Goal: Information Seeking & Learning: Check status

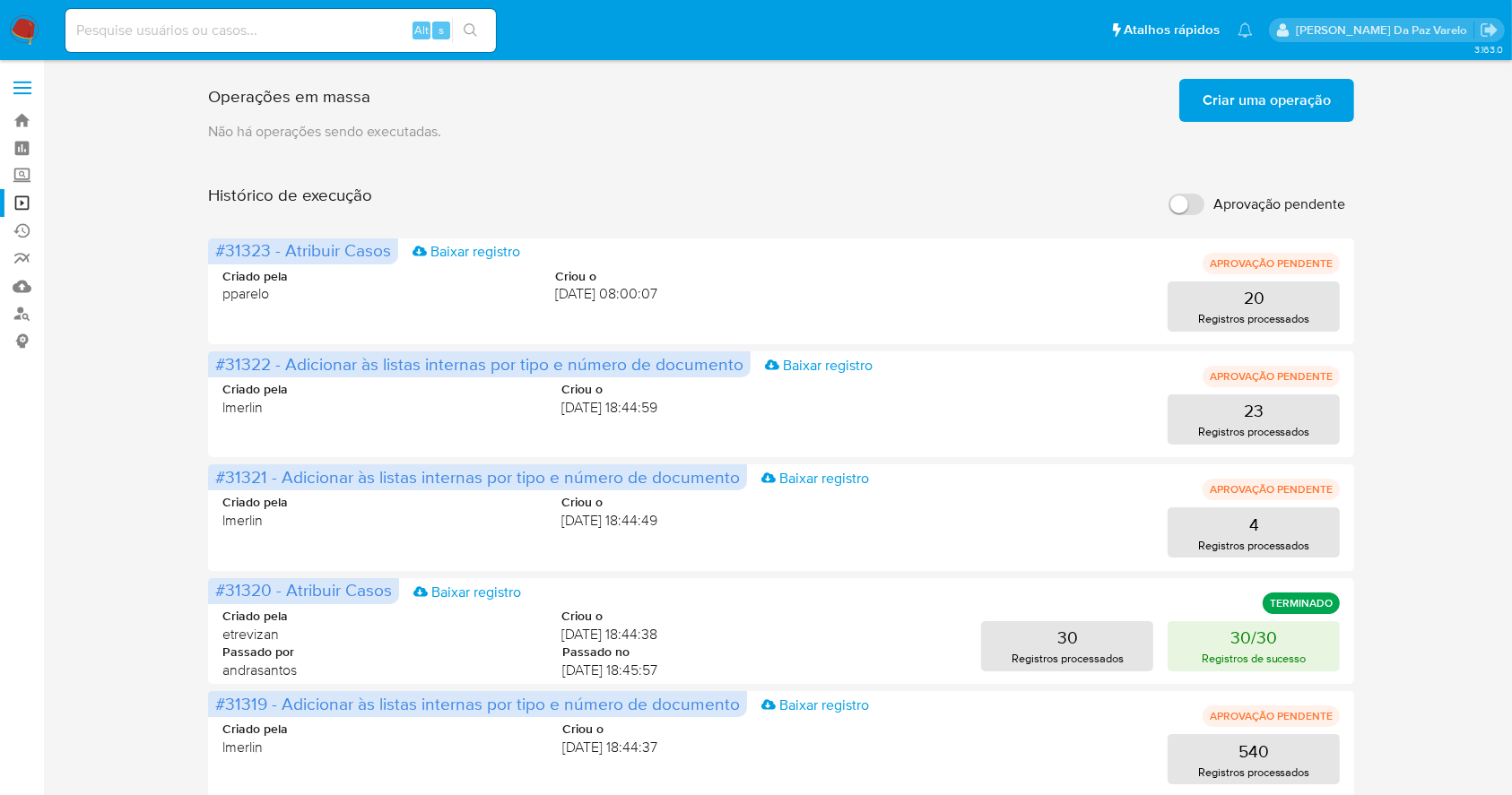
click at [308, 28] on input at bounding box center [281, 30] width 431 height 23
paste input "1514522778"
type input "1514522778"
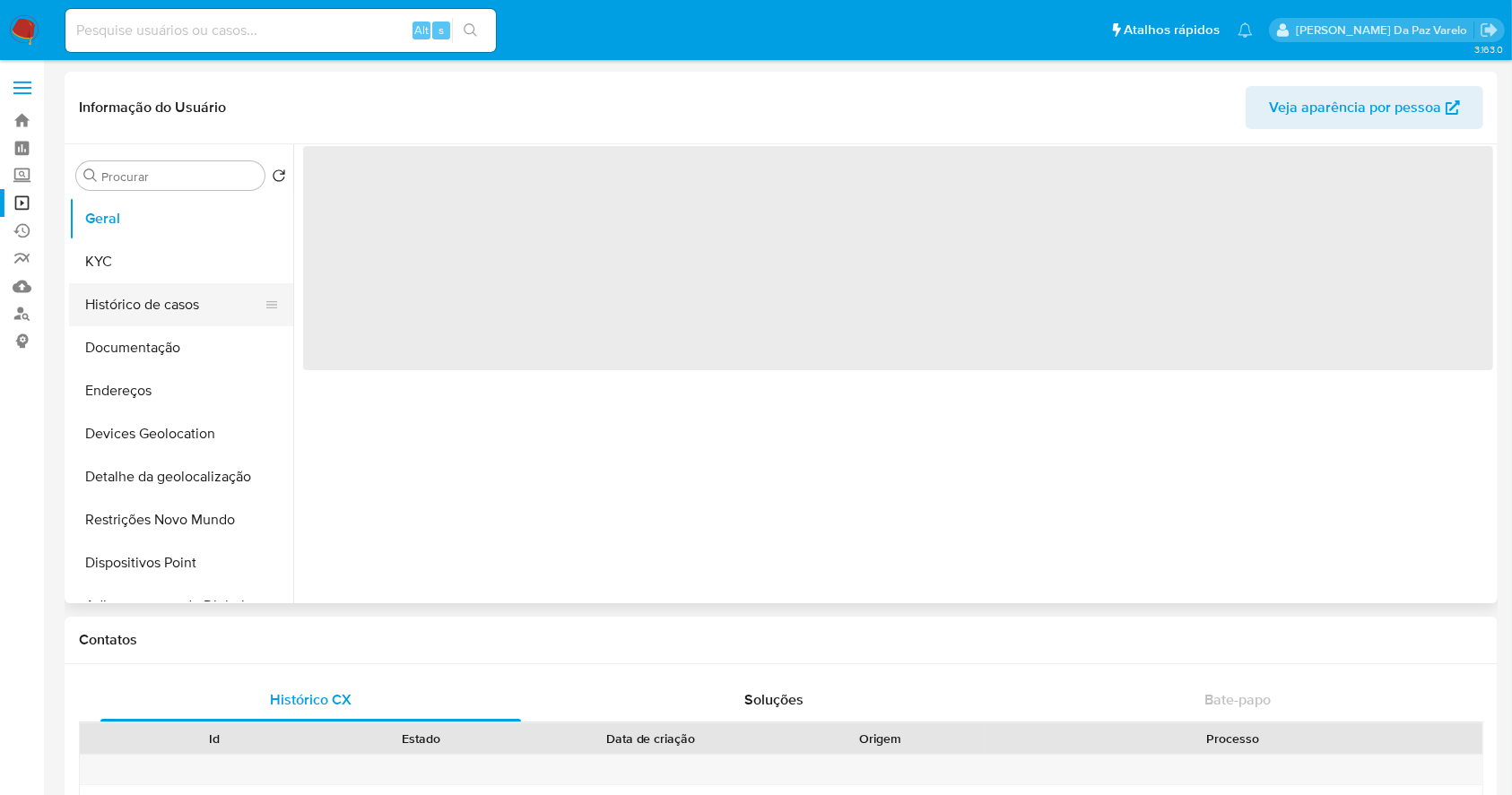
select select "10"
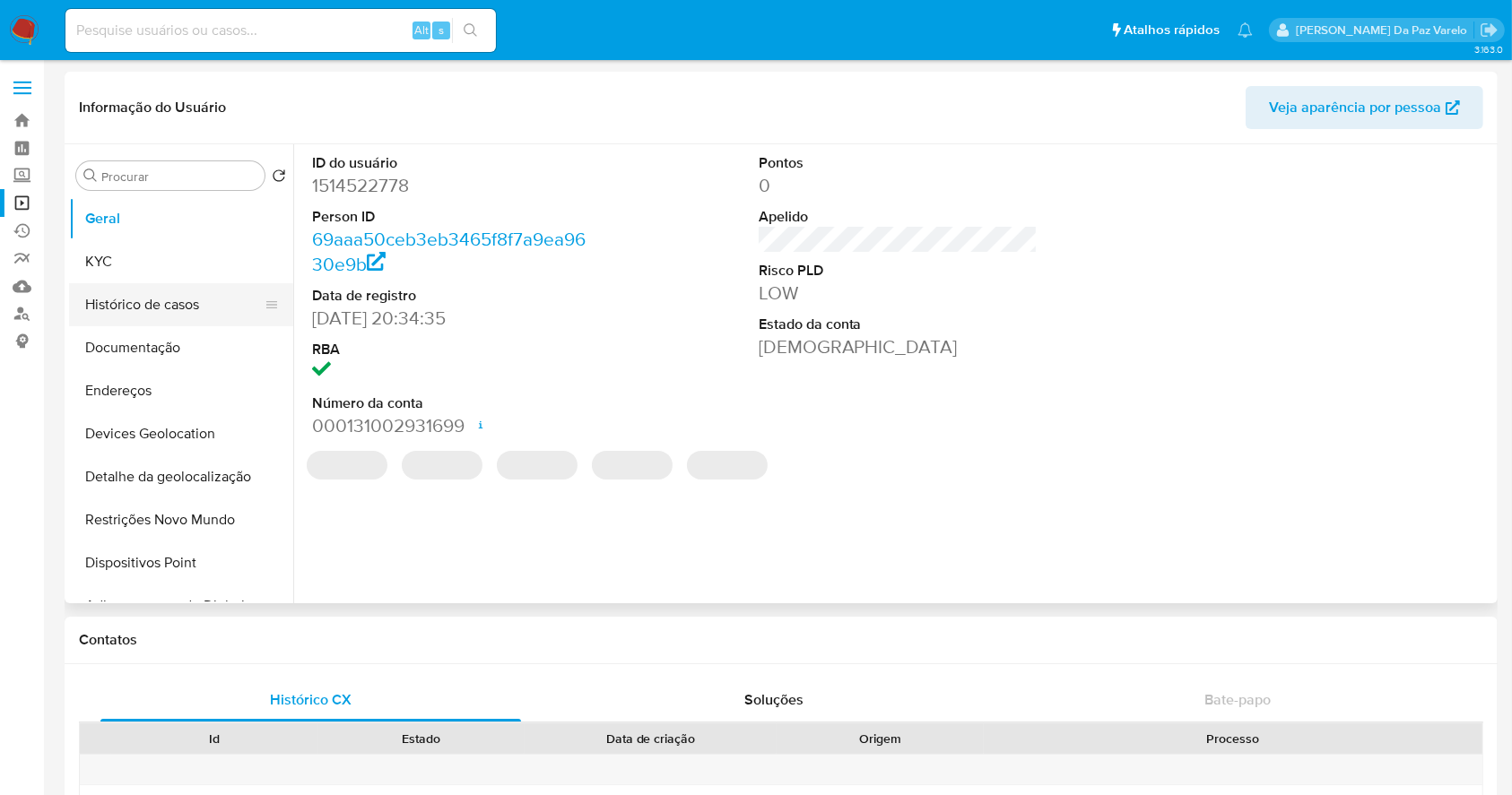
click at [149, 312] on button "Histórico de casos" at bounding box center [174, 305] width 210 height 43
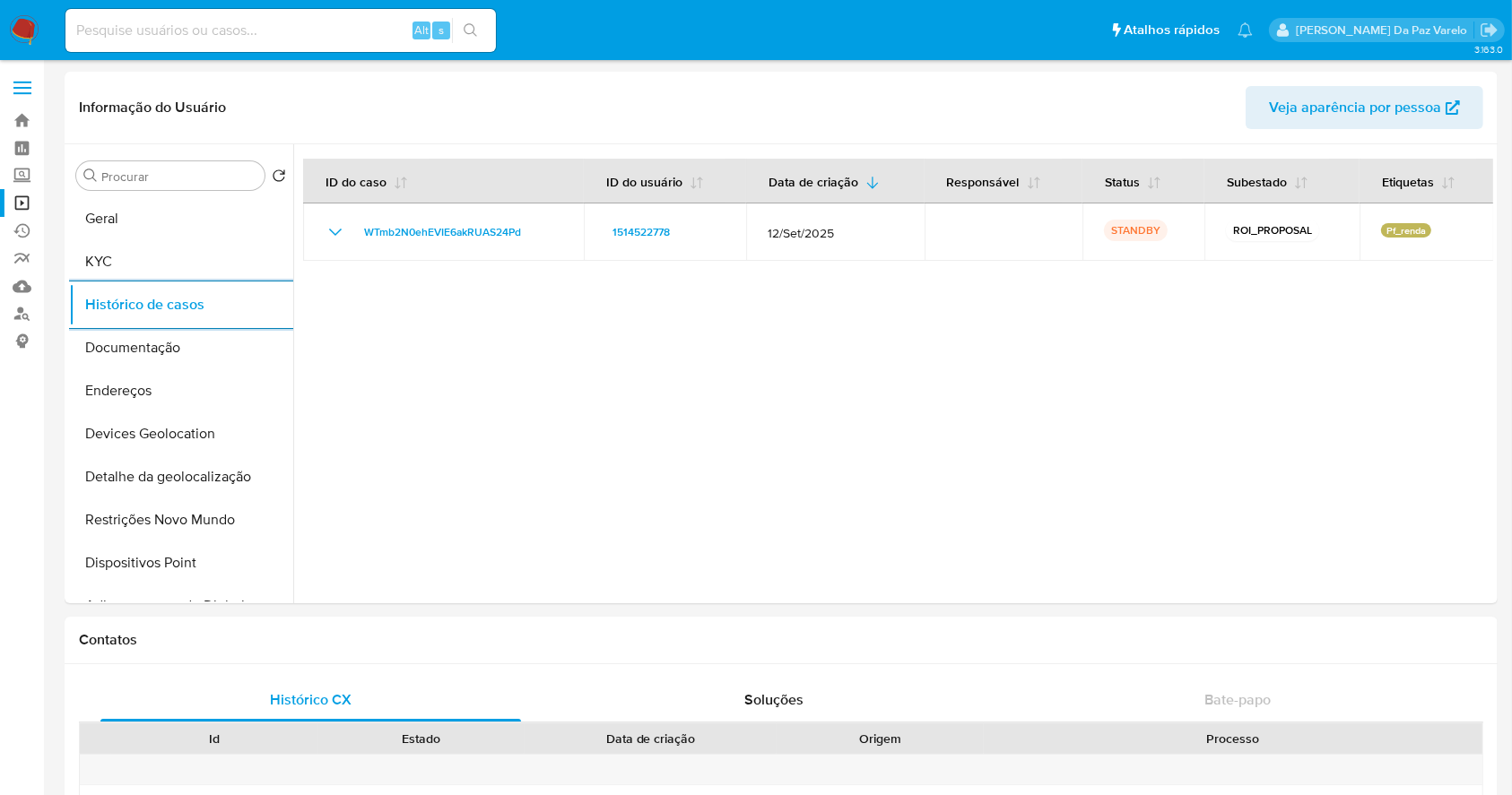
click at [353, 24] on input at bounding box center [281, 30] width 431 height 23
paste input "HoCmEUNEAwYwJu24QDyADMuS"
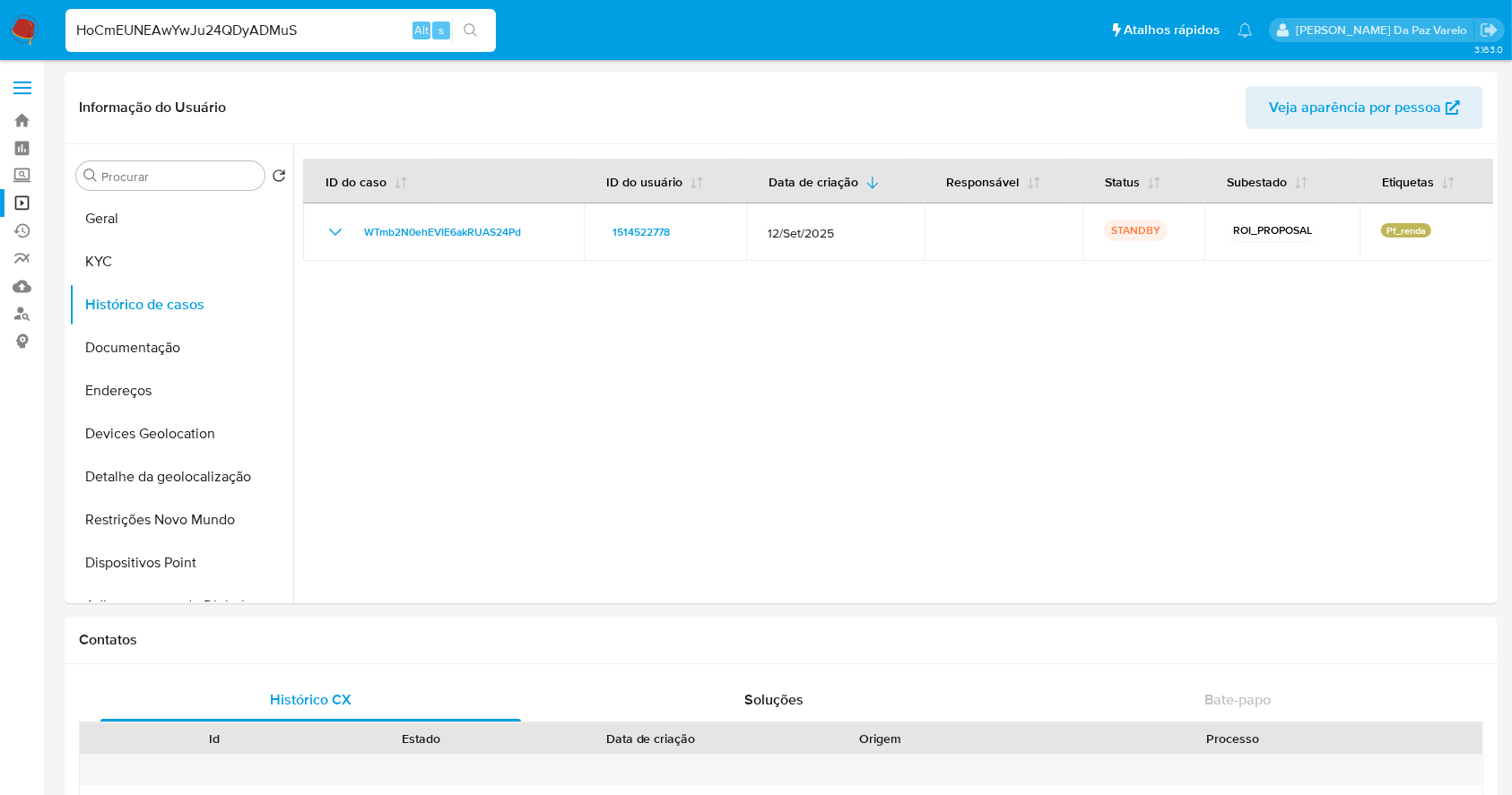
type input "HoCmEUNEAwYwJu24QDyADMuS"
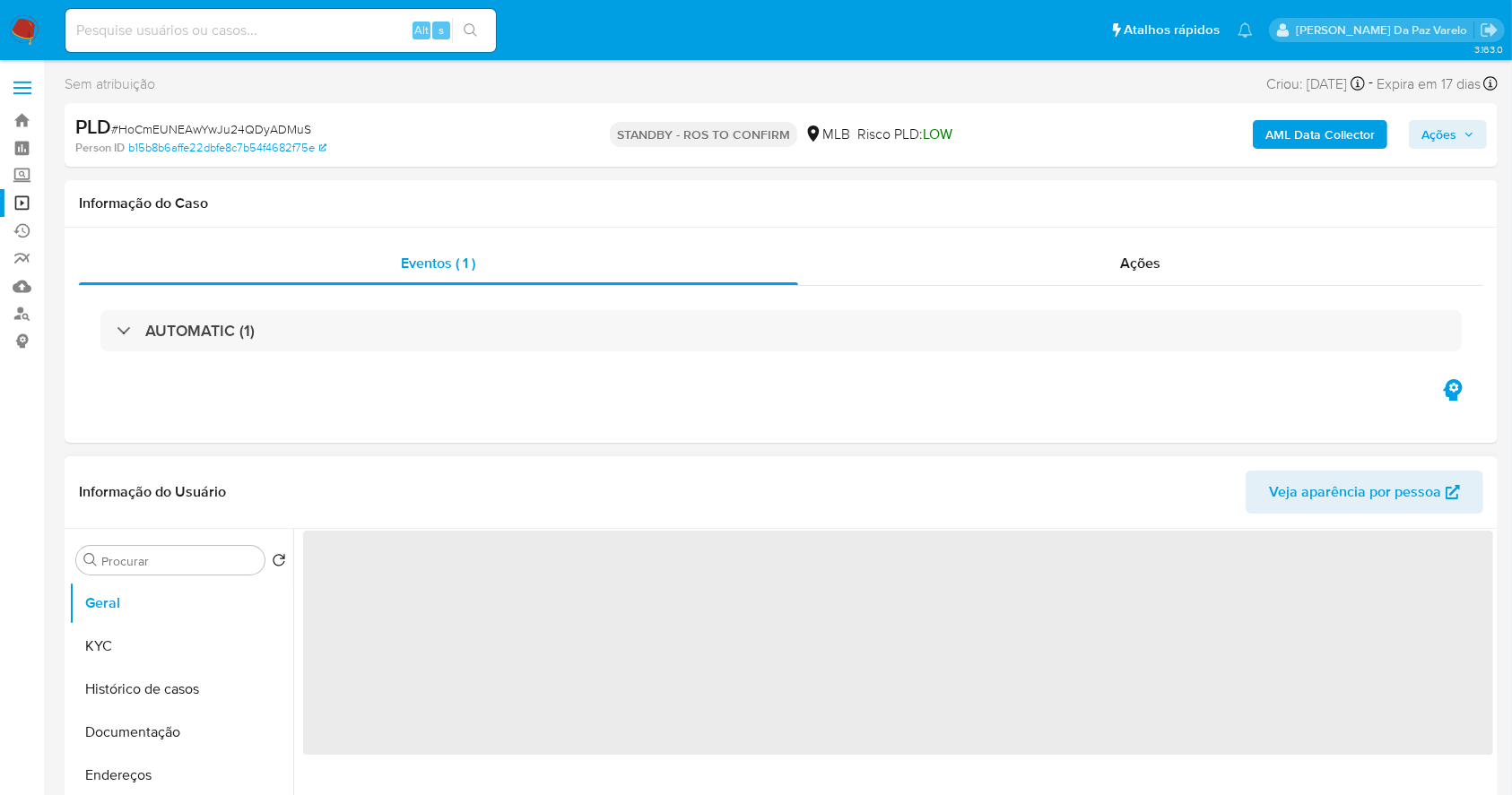
select select "10"
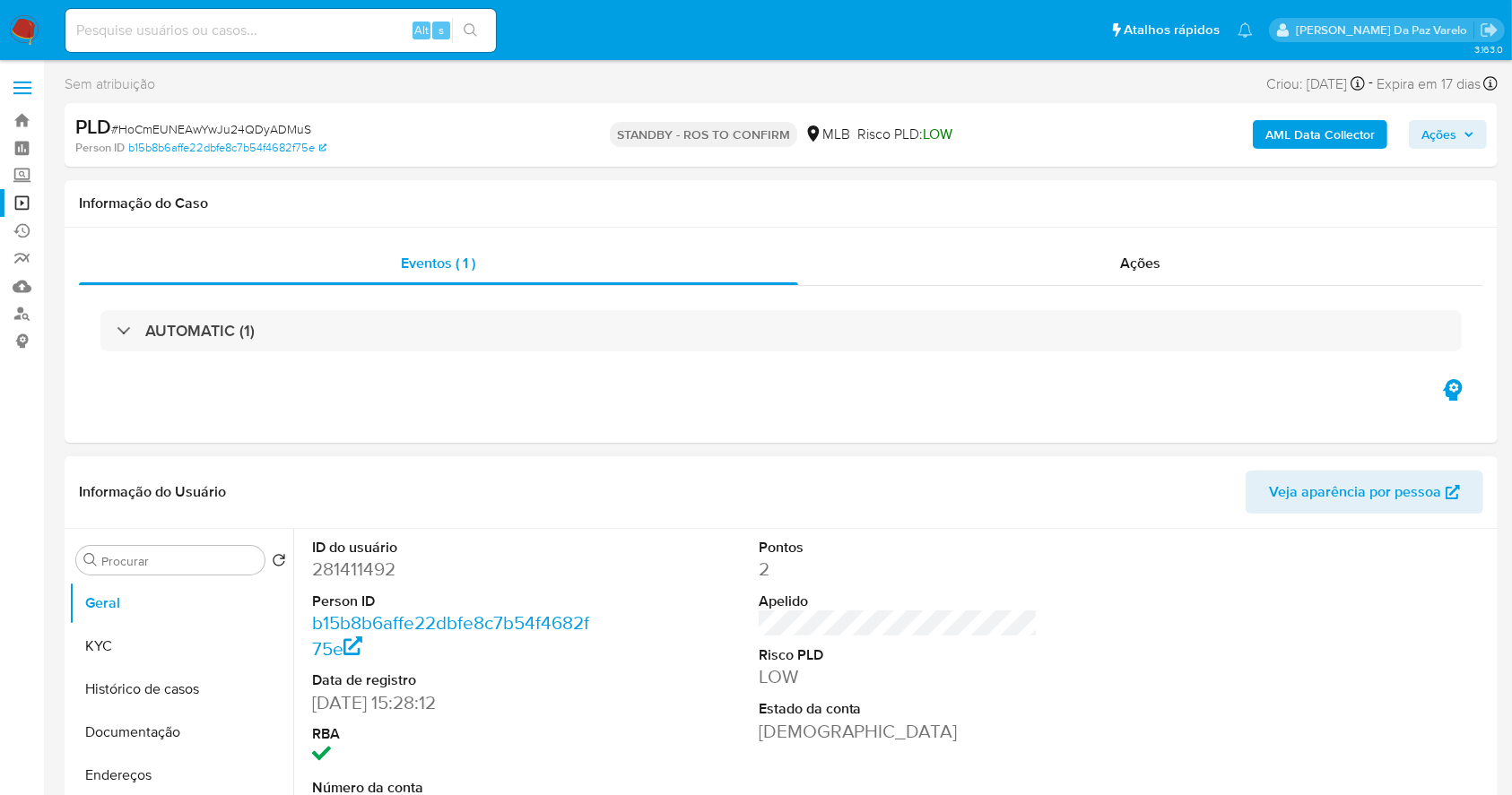
scroll to position [411, 0]
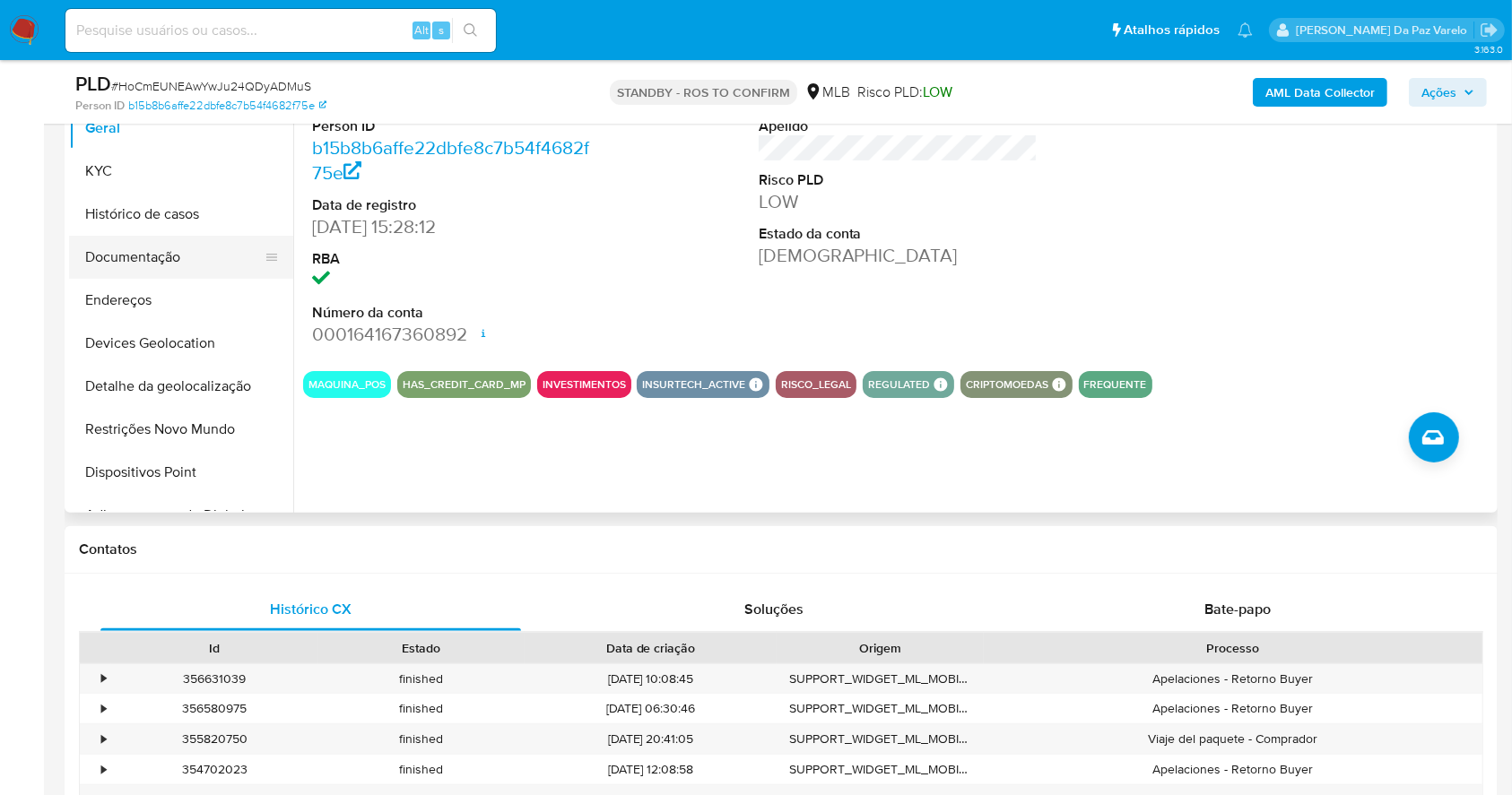
click at [143, 255] on button "Documentação" at bounding box center [174, 258] width 210 height 43
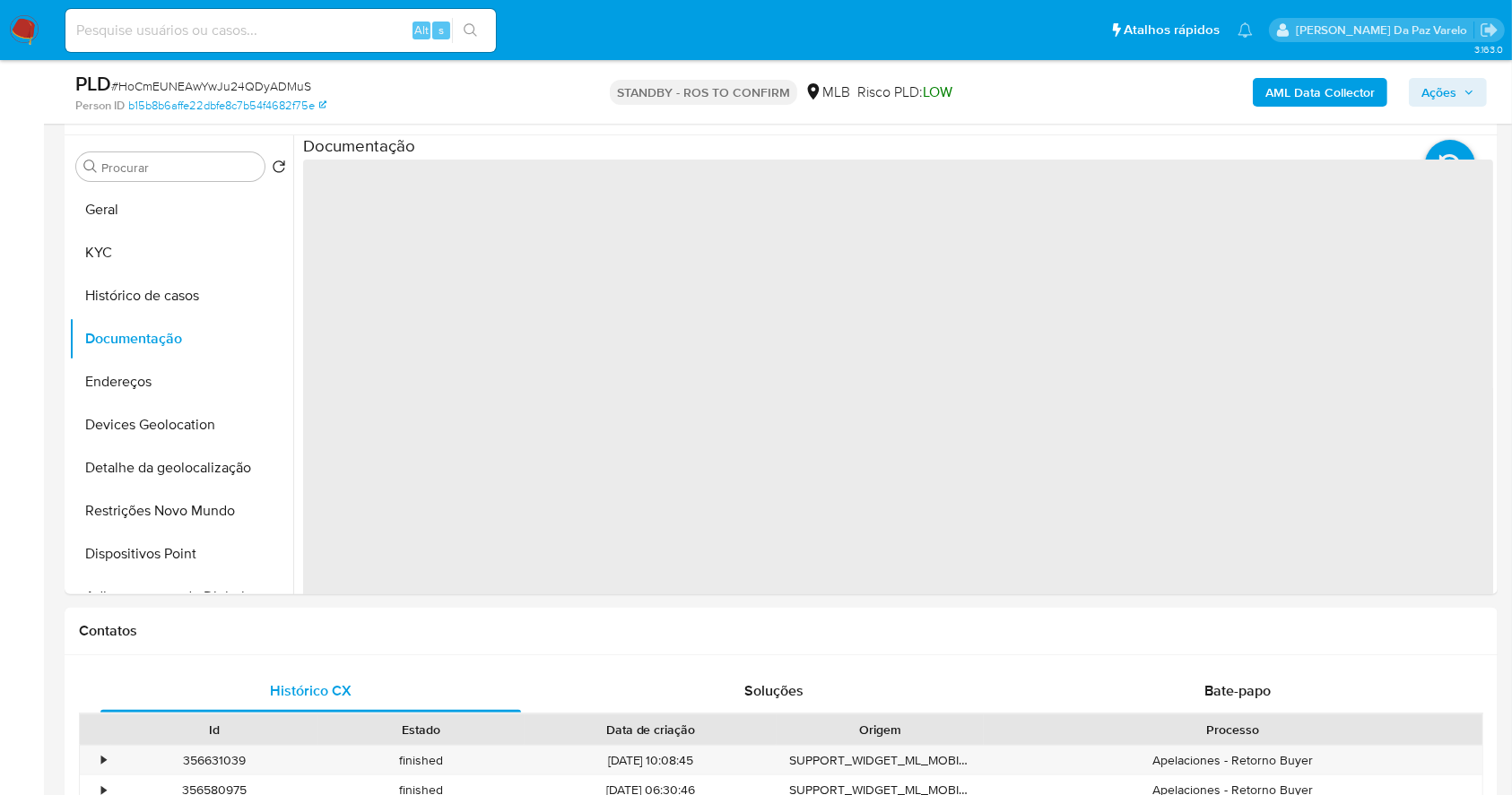
scroll to position [292, 0]
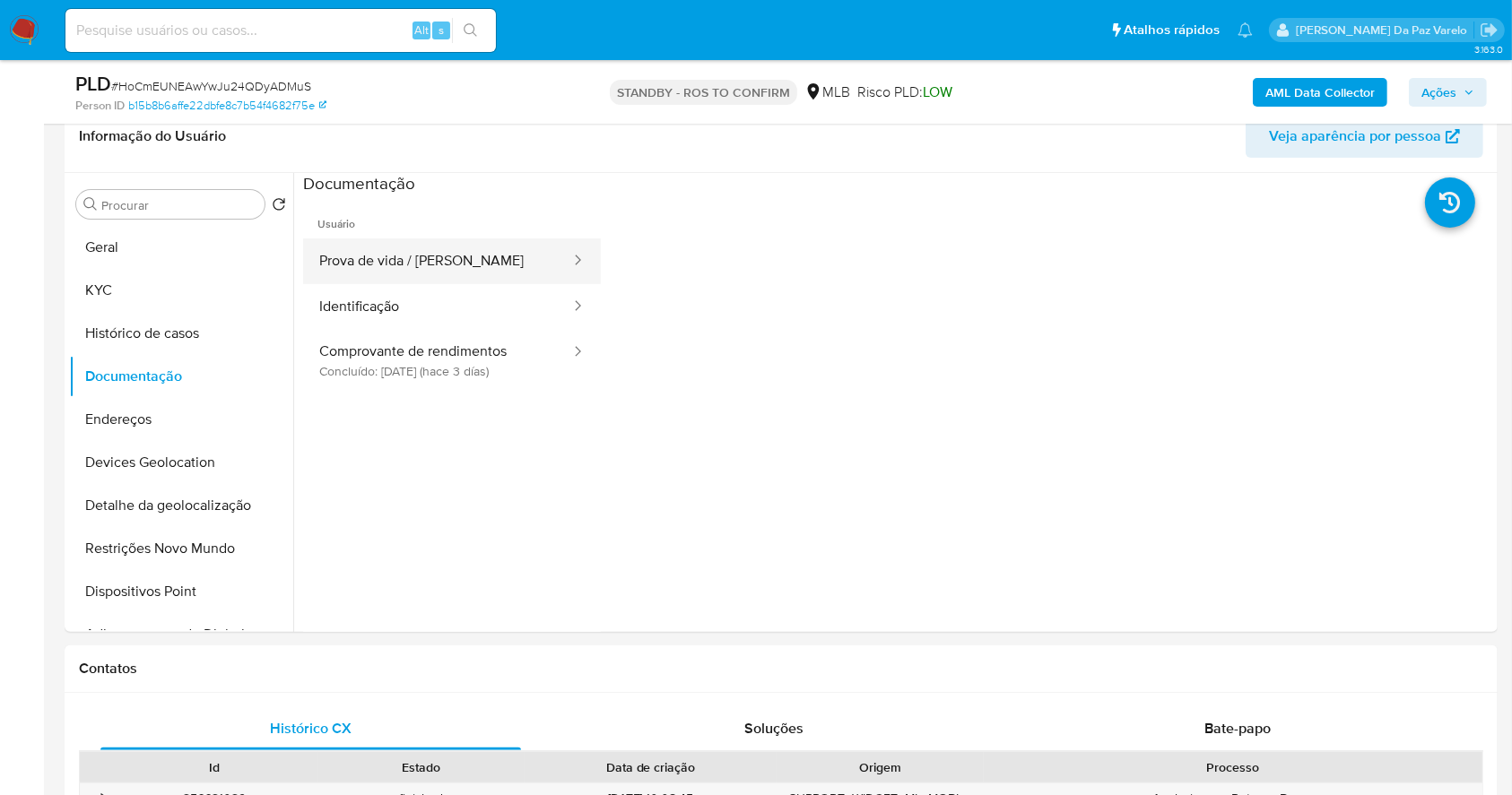
click at [414, 264] on button "Prova de vida / [PERSON_NAME]" at bounding box center [437, 261] width 269 height 46
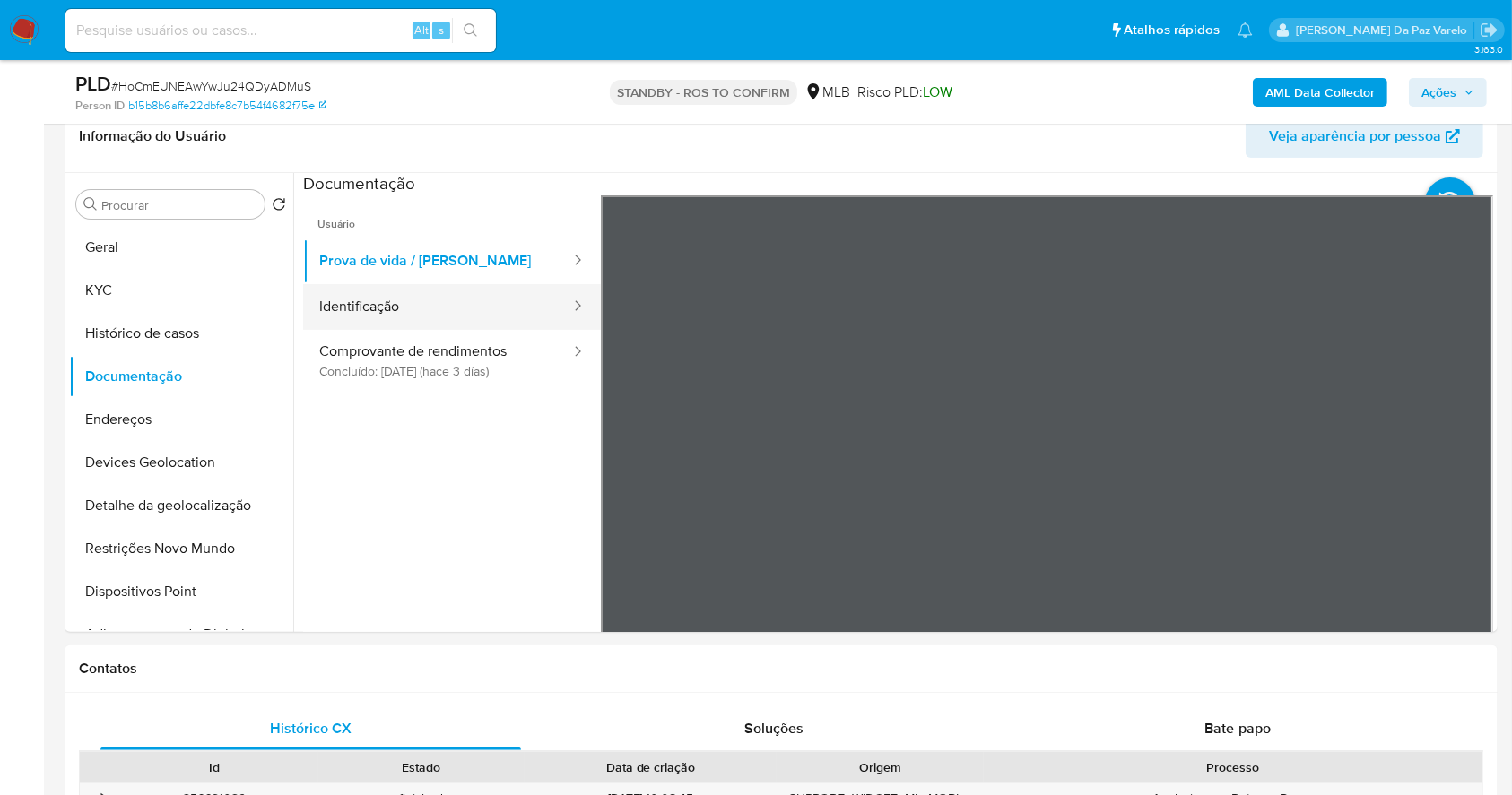
click at [417, 315] on button "Identificação" at bounding box center [437, 306] width 269 height 46
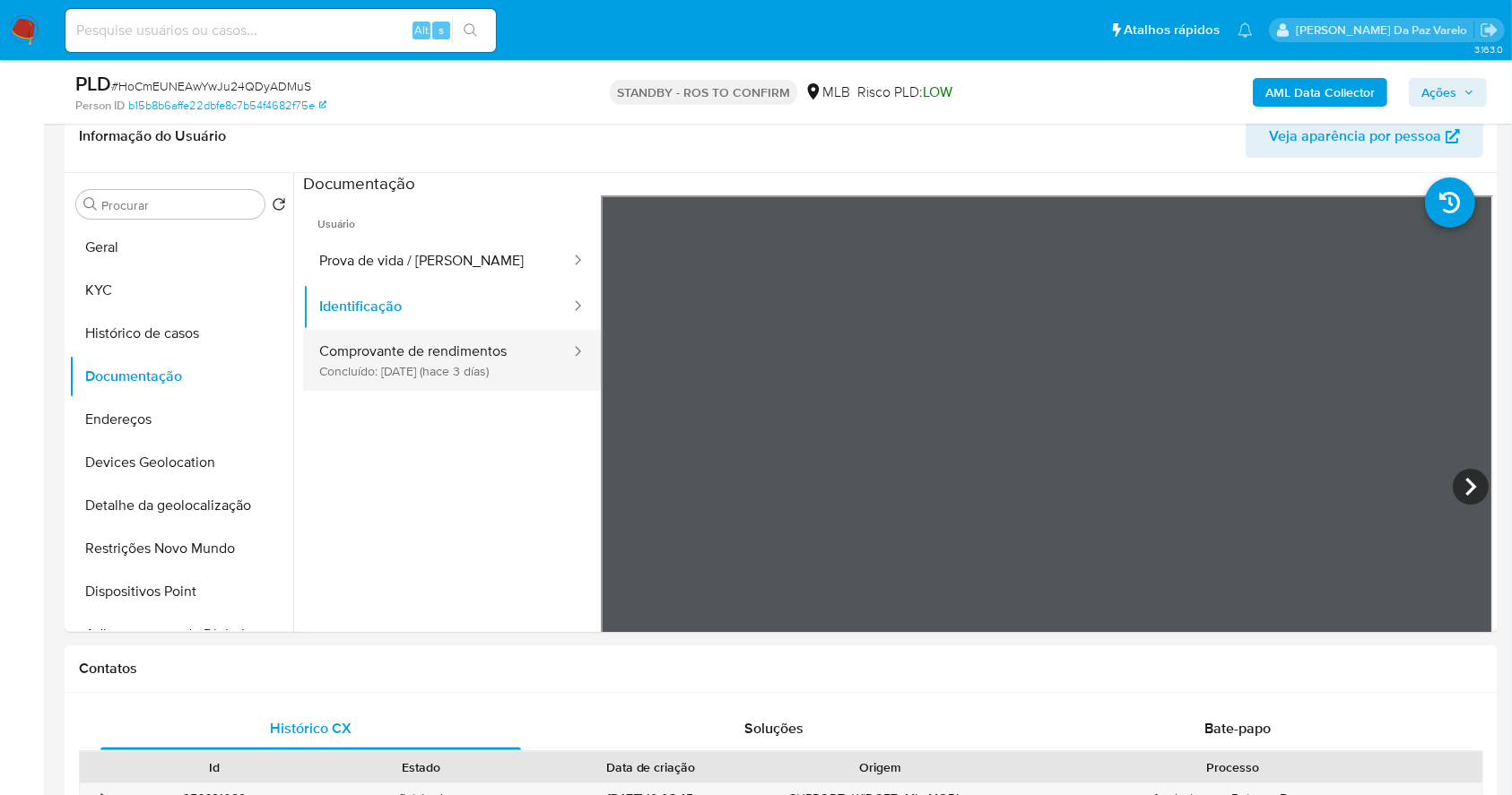
click at [421, 368] on button "Comprovante de rendimentos Concluído: [DATE] (hace 3 días)" at bounding box center [437, 360] width 269 height 61
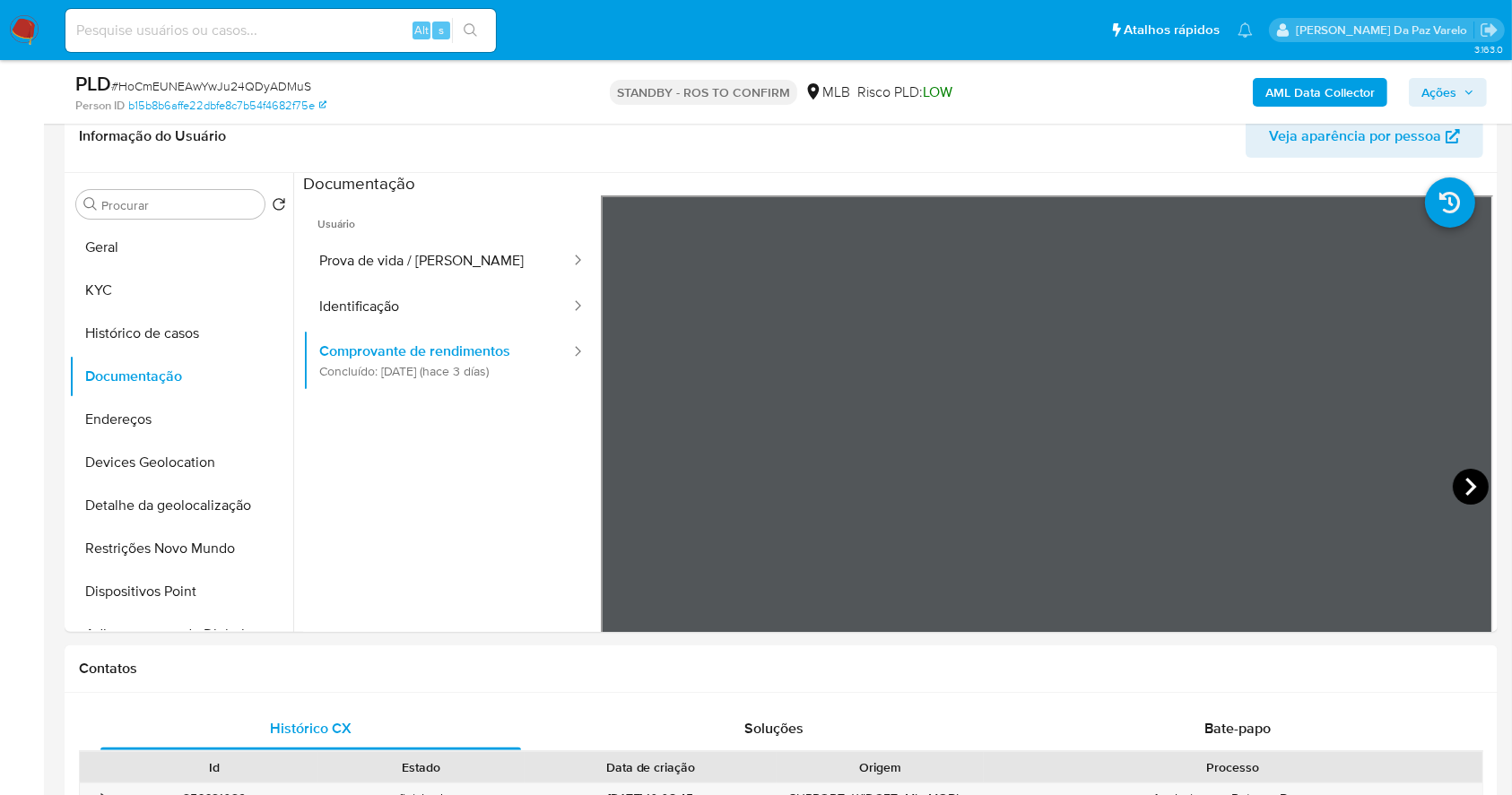
click at [1463, 477] on icon at bounding box center [1471, 487] width 36 height 36
click at [366, 25] on input at bounding box center [281, 30] width 431 height 23
paste input "q9DlFdmesw3dLB2sbpPcKXze"
type input "q9DlFdmesw3dLB2sbpPcKXze"
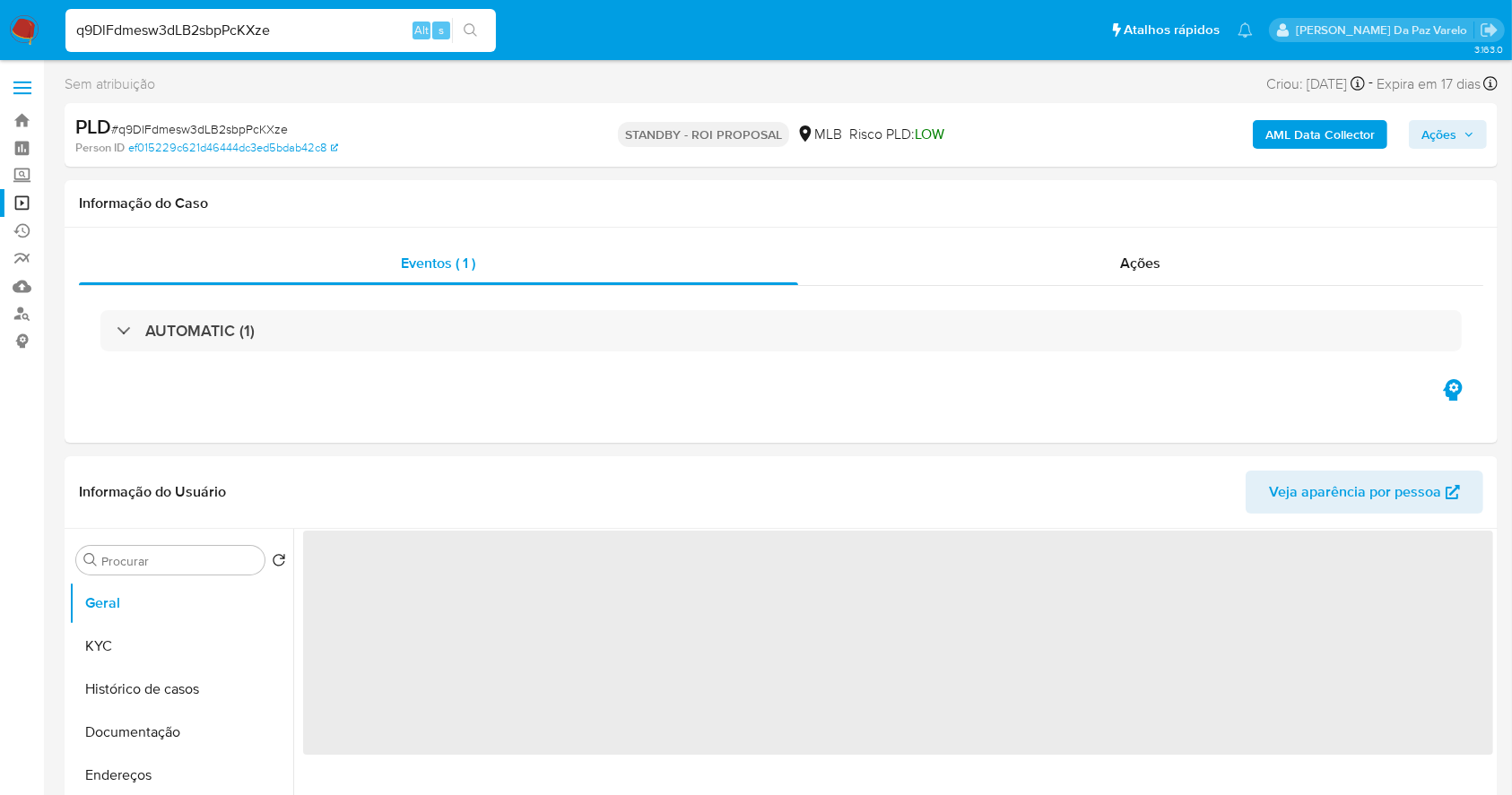
select select "10"
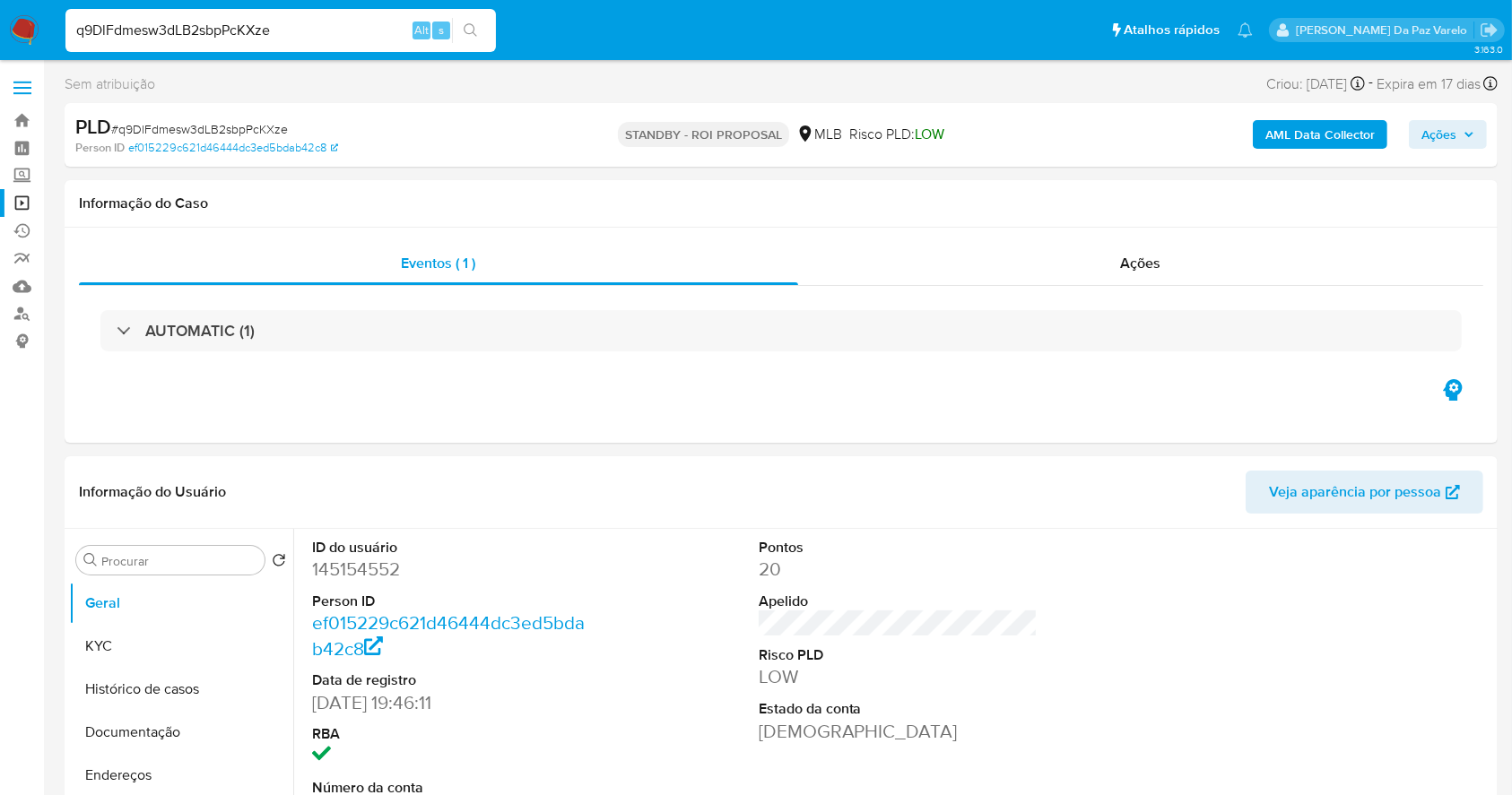
scroll to position [411, 0]
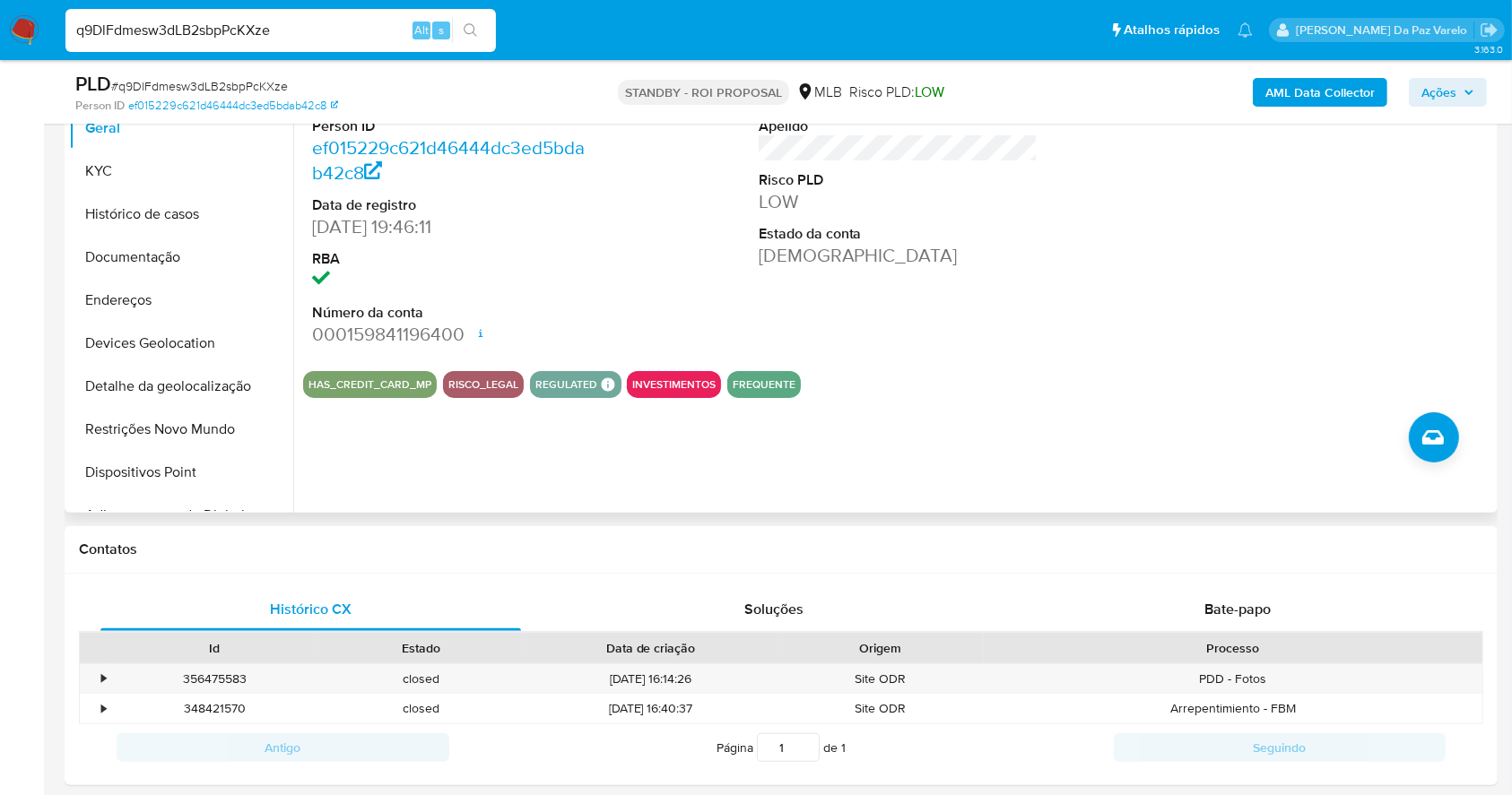
drag, startPoint x: 440, startPoint y: 384, endPoint x: 510, endPoint y: 390, distance: 70.3
click at [510, 390] on div "RISCO_LEGAL" at bounding box center [483, 384] width 81 height 27
click at [378, 25] on input "q9DlFdmesw3dLB2sbpPcKXze" at bounding box center [281, 30] width 431 height 23
click at [377, 25] on input "q9DlFdmesw3dLB2sbpPcKXze" at bounding box center [281, 30] width 431 height 23
paste input "LPNPBrZTHK46JwyMIxhyF0Bp"
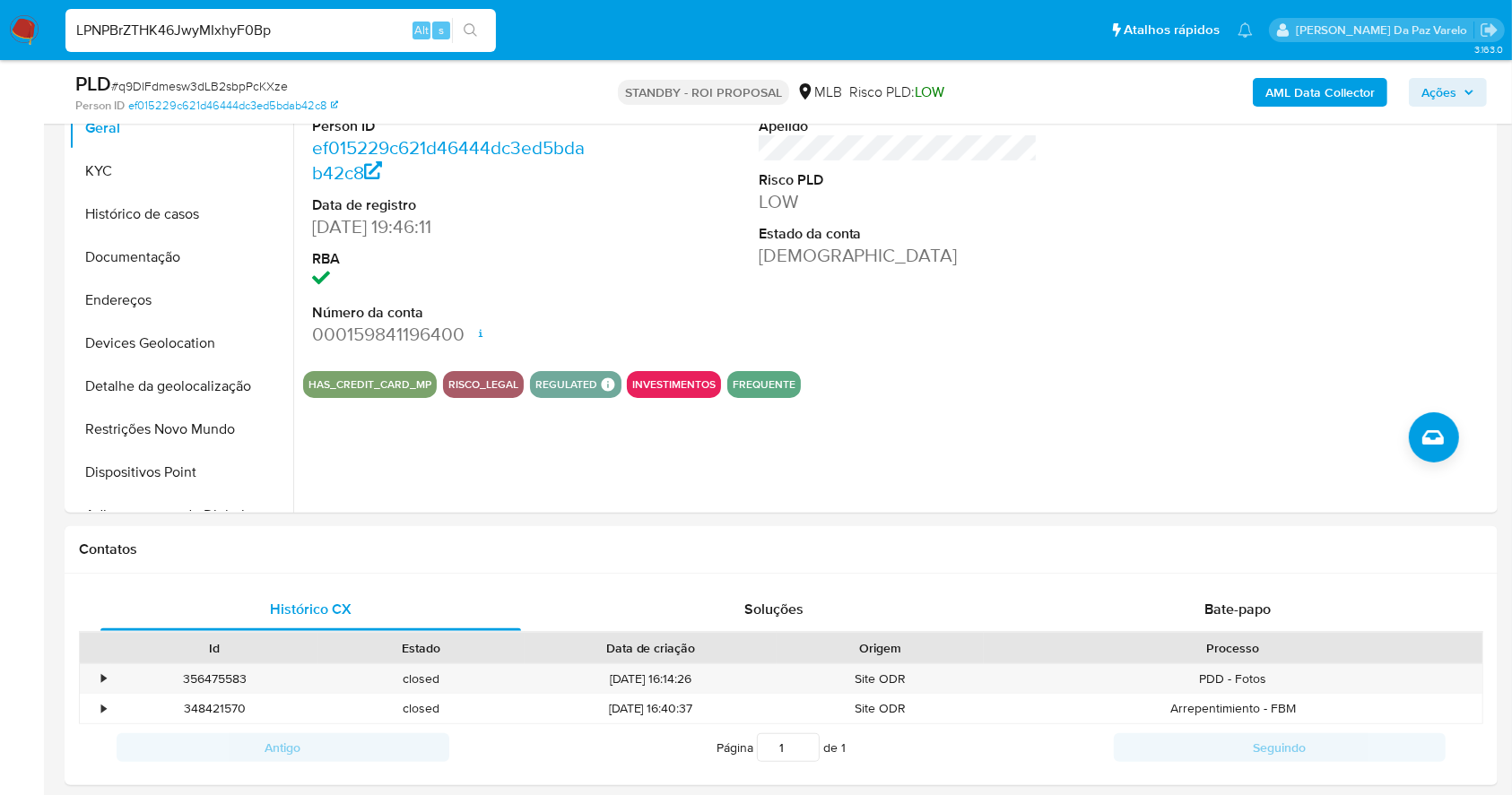
type input "LPNPBrZTHK46JwyMIxhyF0Bp"
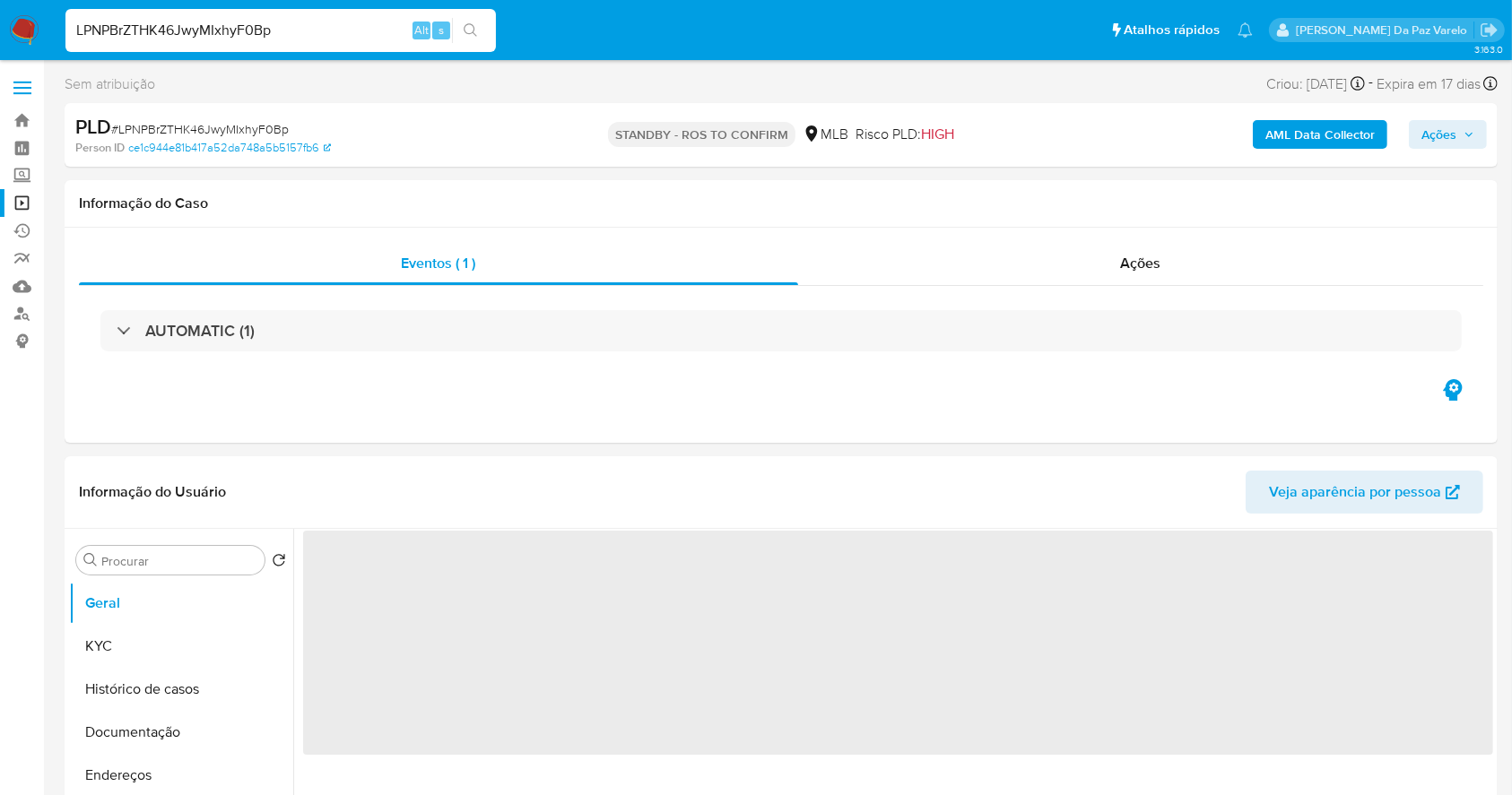
select select "10"
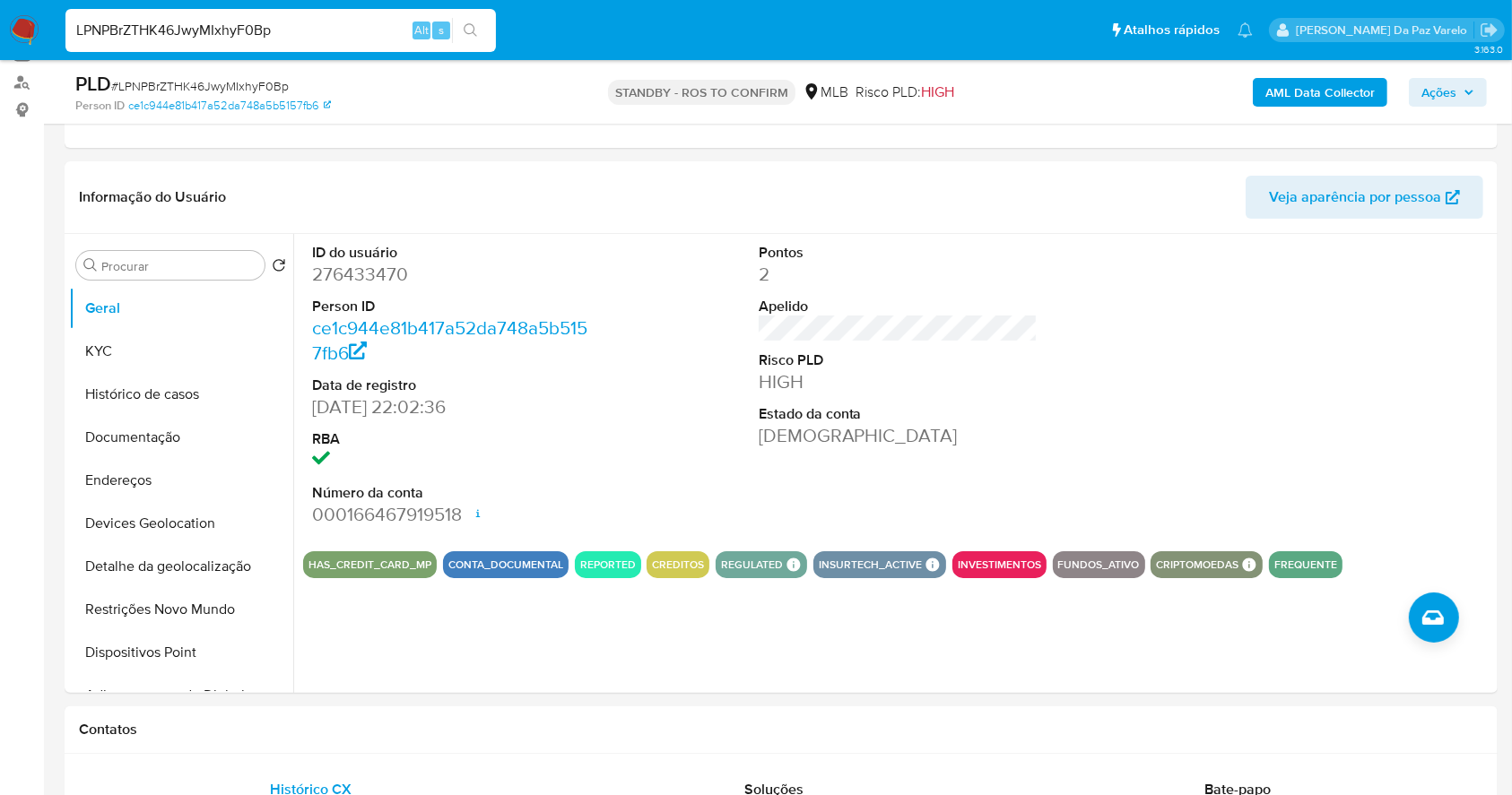
scroll to position [182, 0]
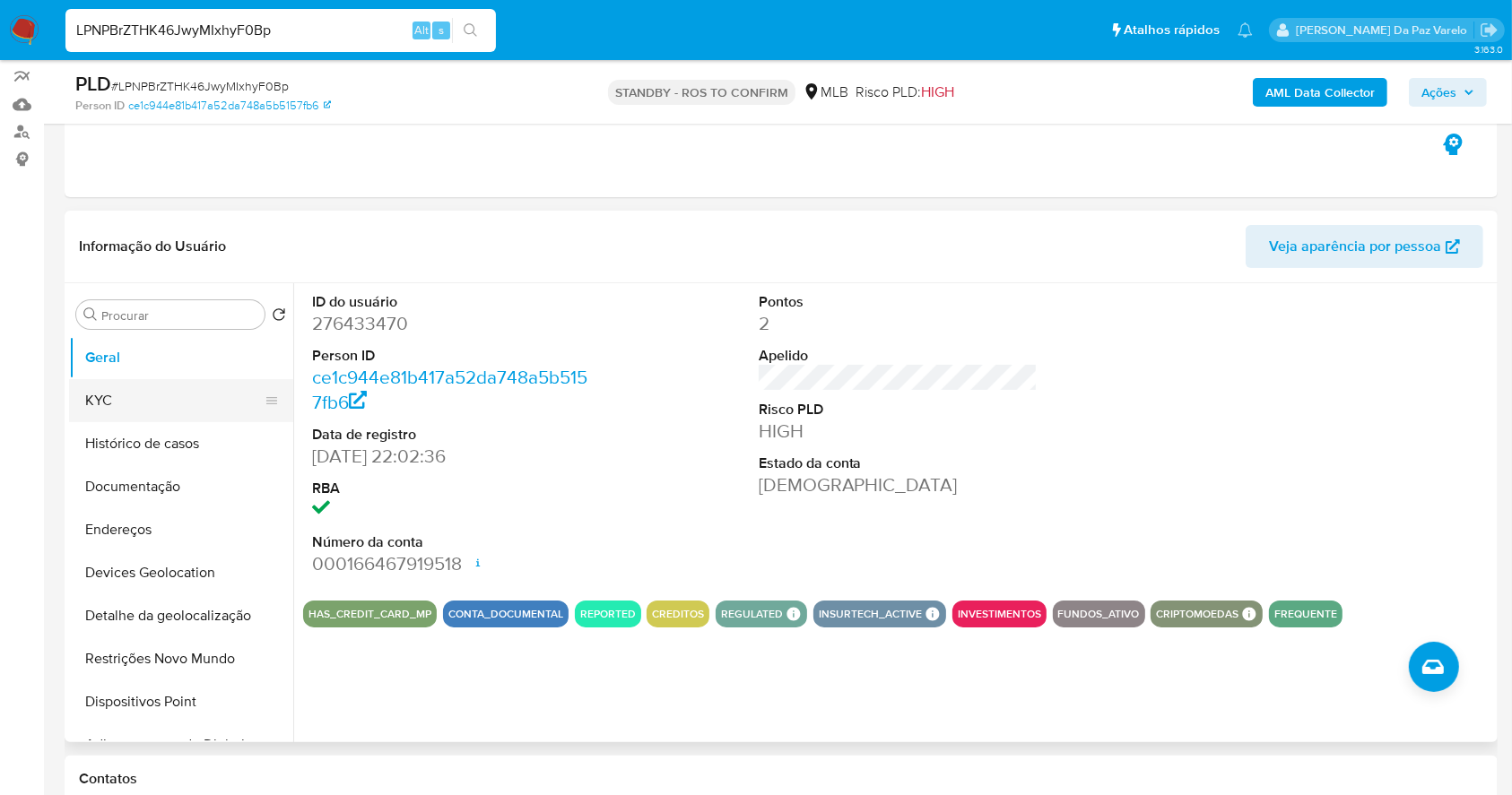
click at [170, 408] on button "KYC" at bounding box center [174, 401] width 210 height 43
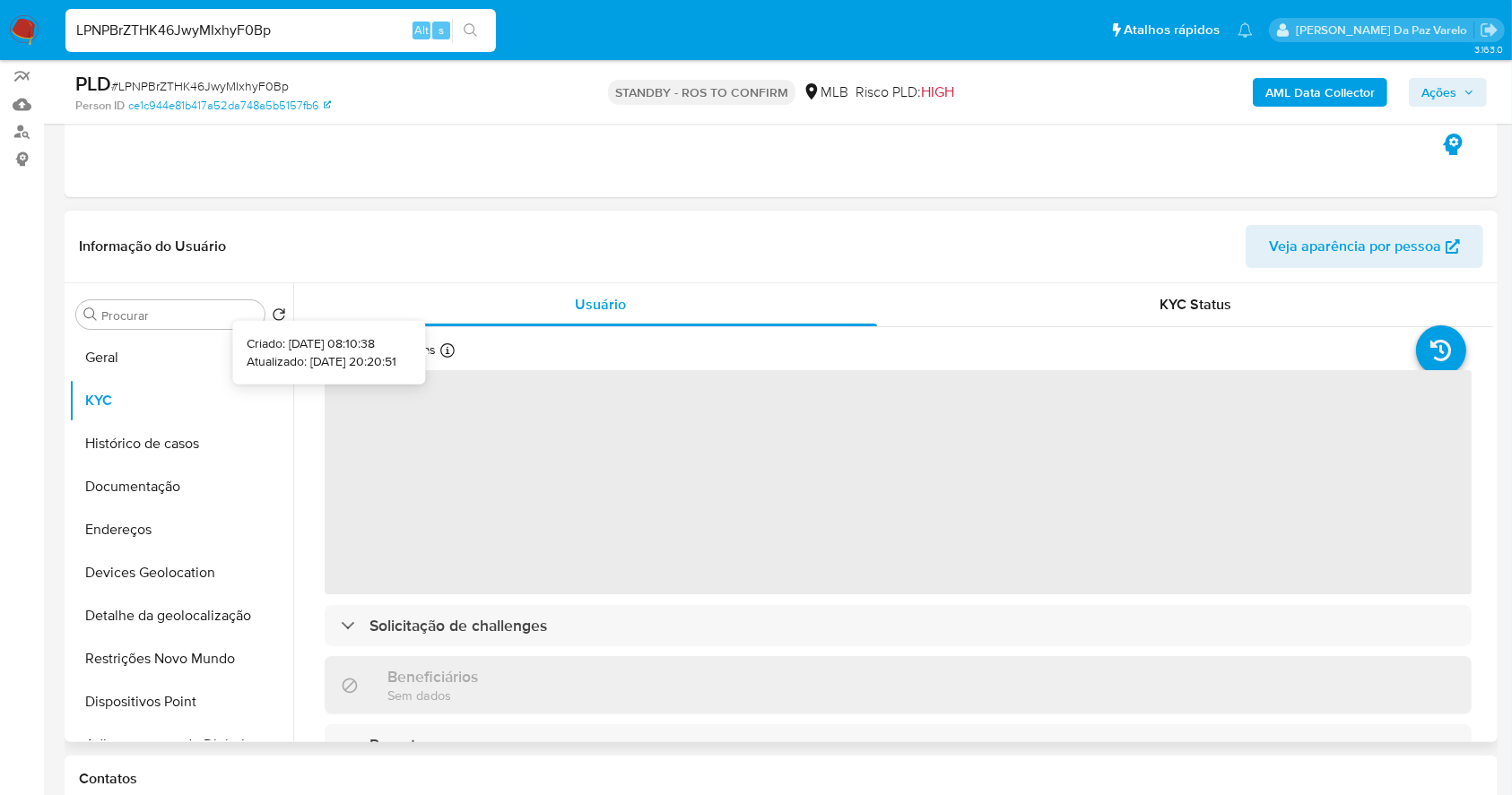
click at [452, 350] on icon at bounding box center [447, 350] width 14 height 14
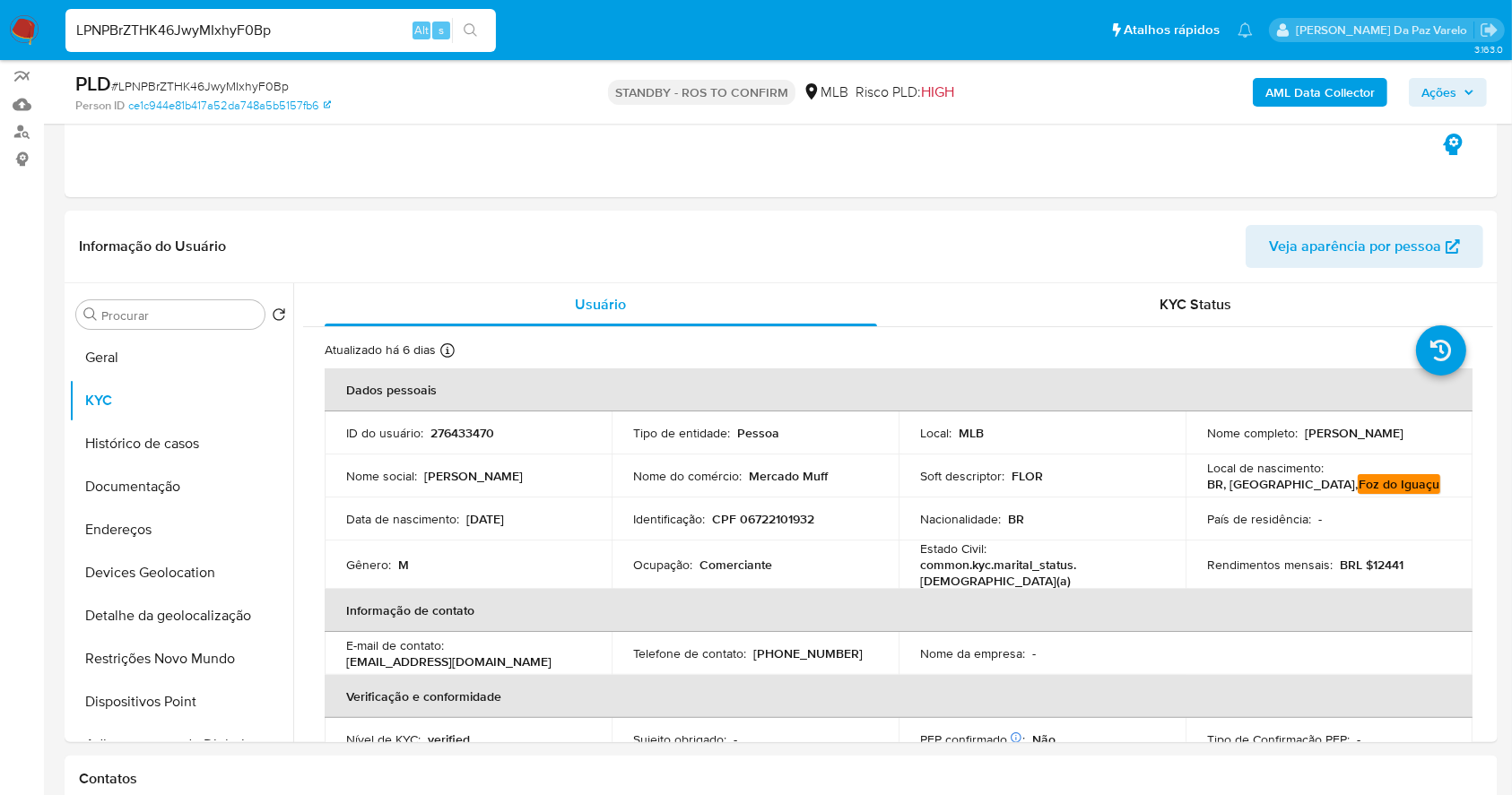
click at [347, 28] on input "LPNPBrZTHK46JwyMIxhyF0Bp" at bounding box center [281, 30] width 431 height 23
paste input "Id7v163k0E8ToVyJ4gr6iEJi"
type input "Id7v163k0E8ToVyJ4gr6iEJi"
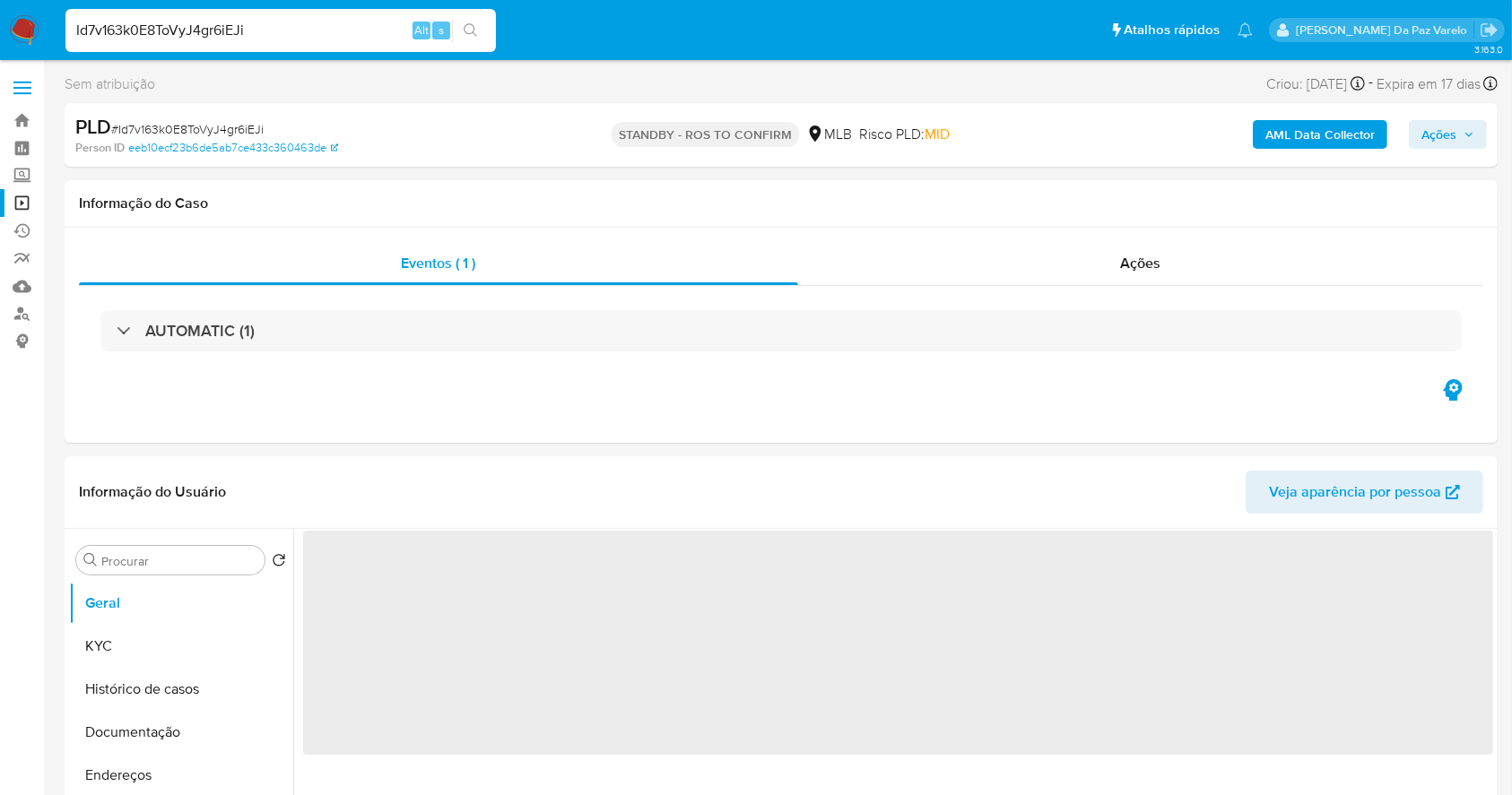
select select "10"
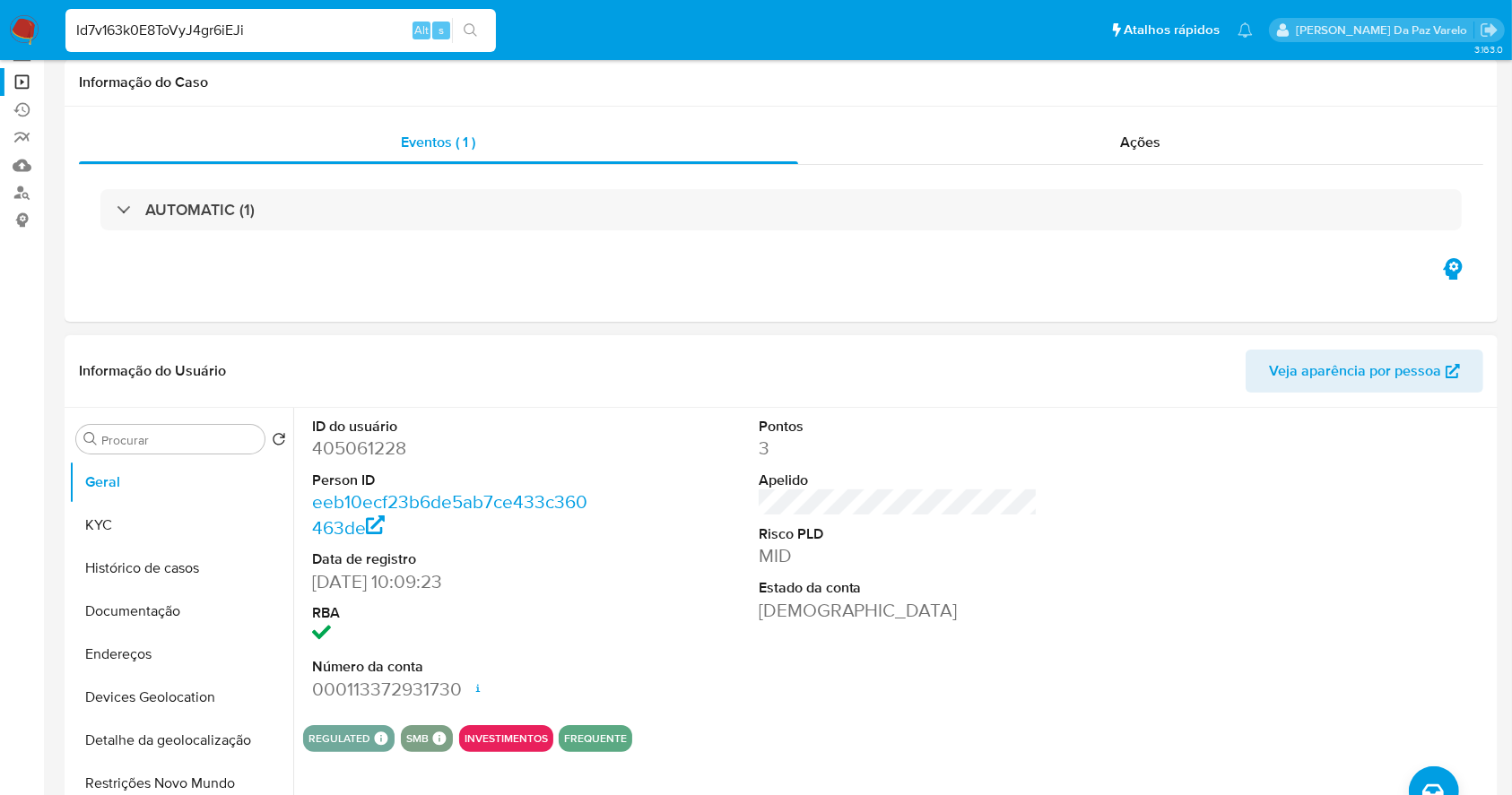
scroll to position [239, 0]
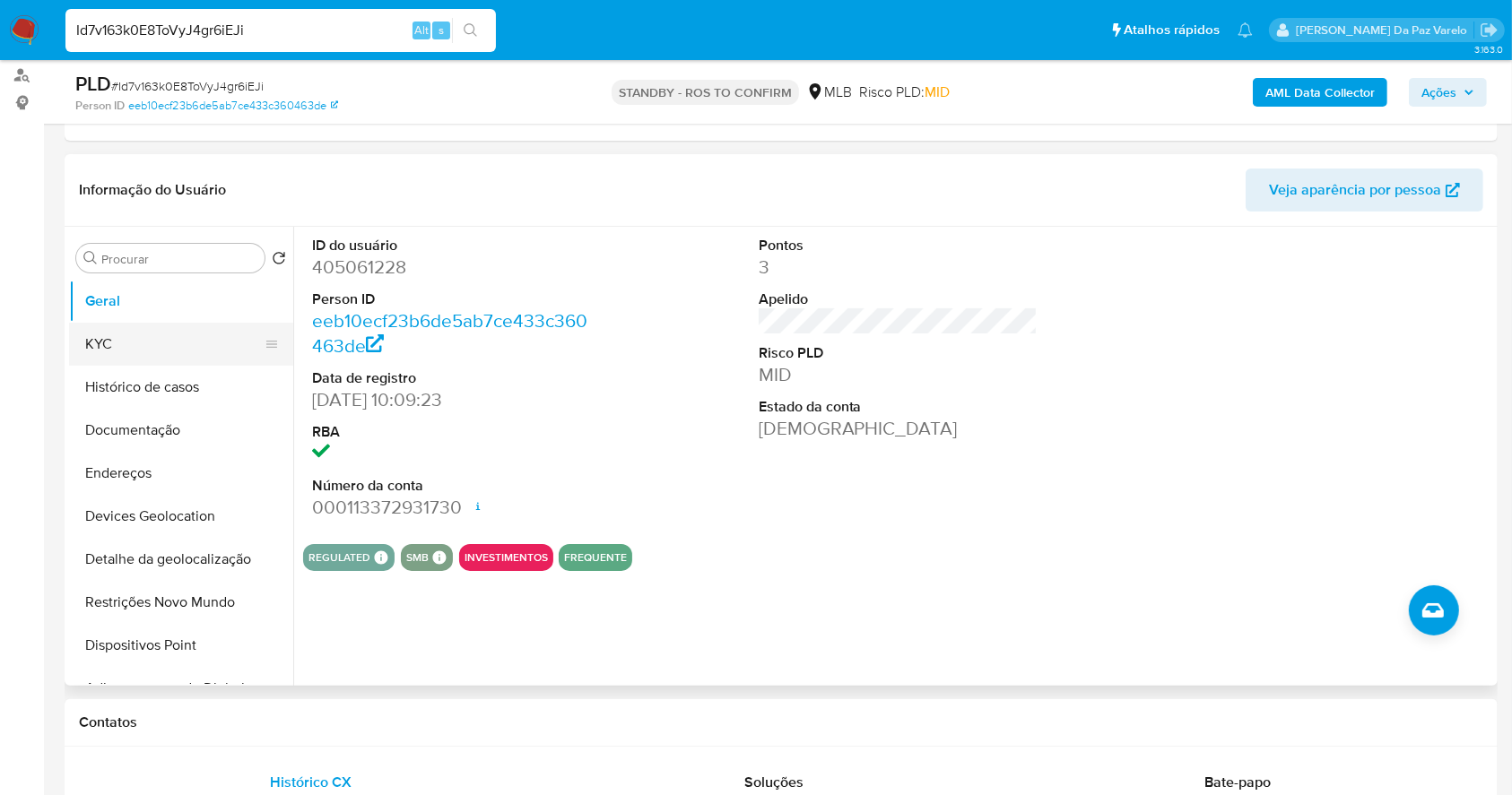
click at [150, 333] on button "KYC" at bounding box center [174, 345] width 210 height 43
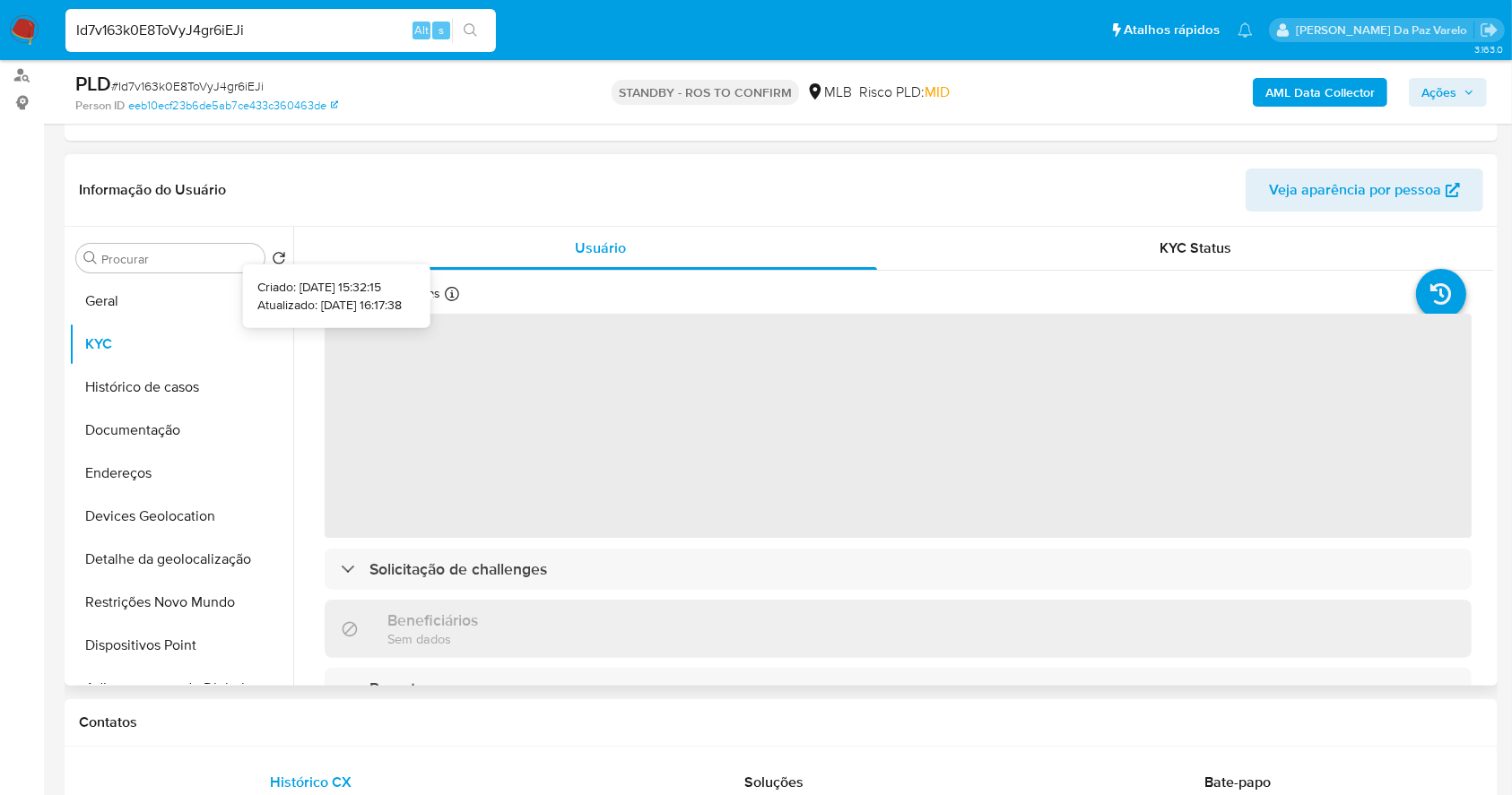
click at [449, 285] on div "Atualizado há 21 dias Criado: [DATE] 15:32:15 Atualizado: [DATE] 16:17:38" at bounding box center [419, 296] width 188 height 23
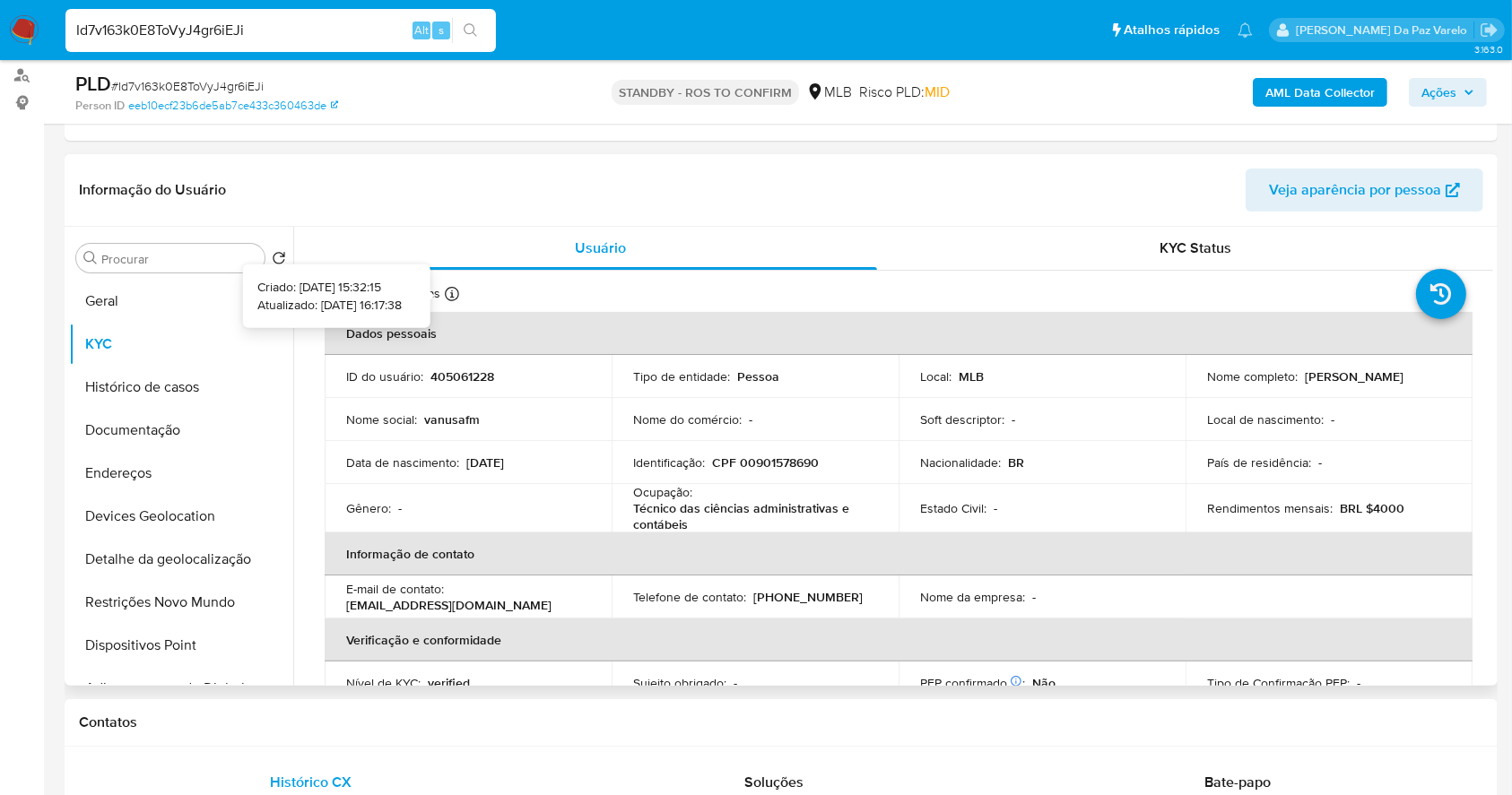
click at [452, 290] on icon at bounding box center [452, 293] width 14 height 14
click at [163, 431] on button "Documentação" at bounding box center [174, 431] width 210 height 43
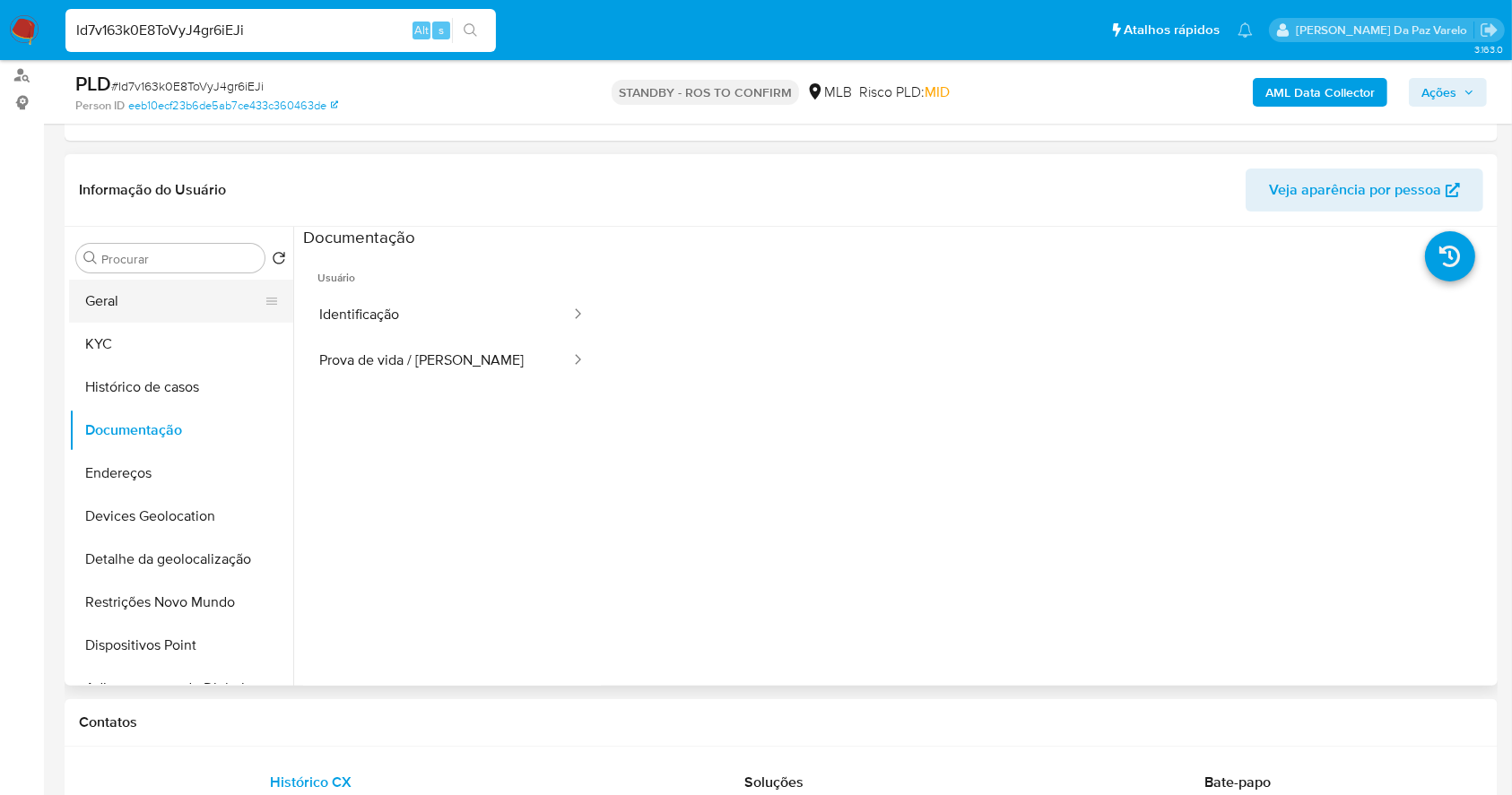
click at [131, 298] on button "Geral" at bounding box center [174, 302] width 210 height 43
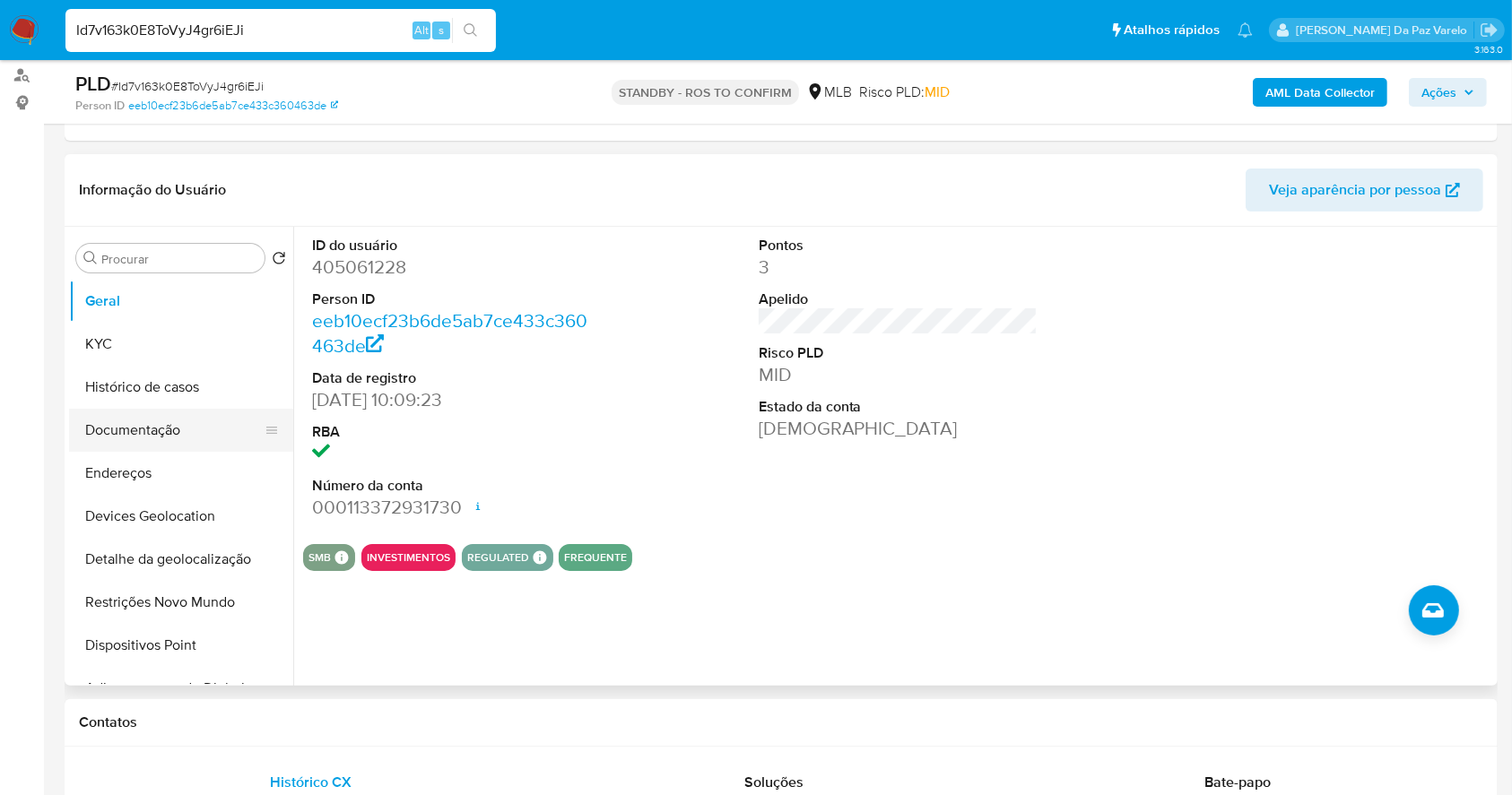
click at [188, 420] on button "Documentação" at bounding box center [174, 431] width 210 height 43
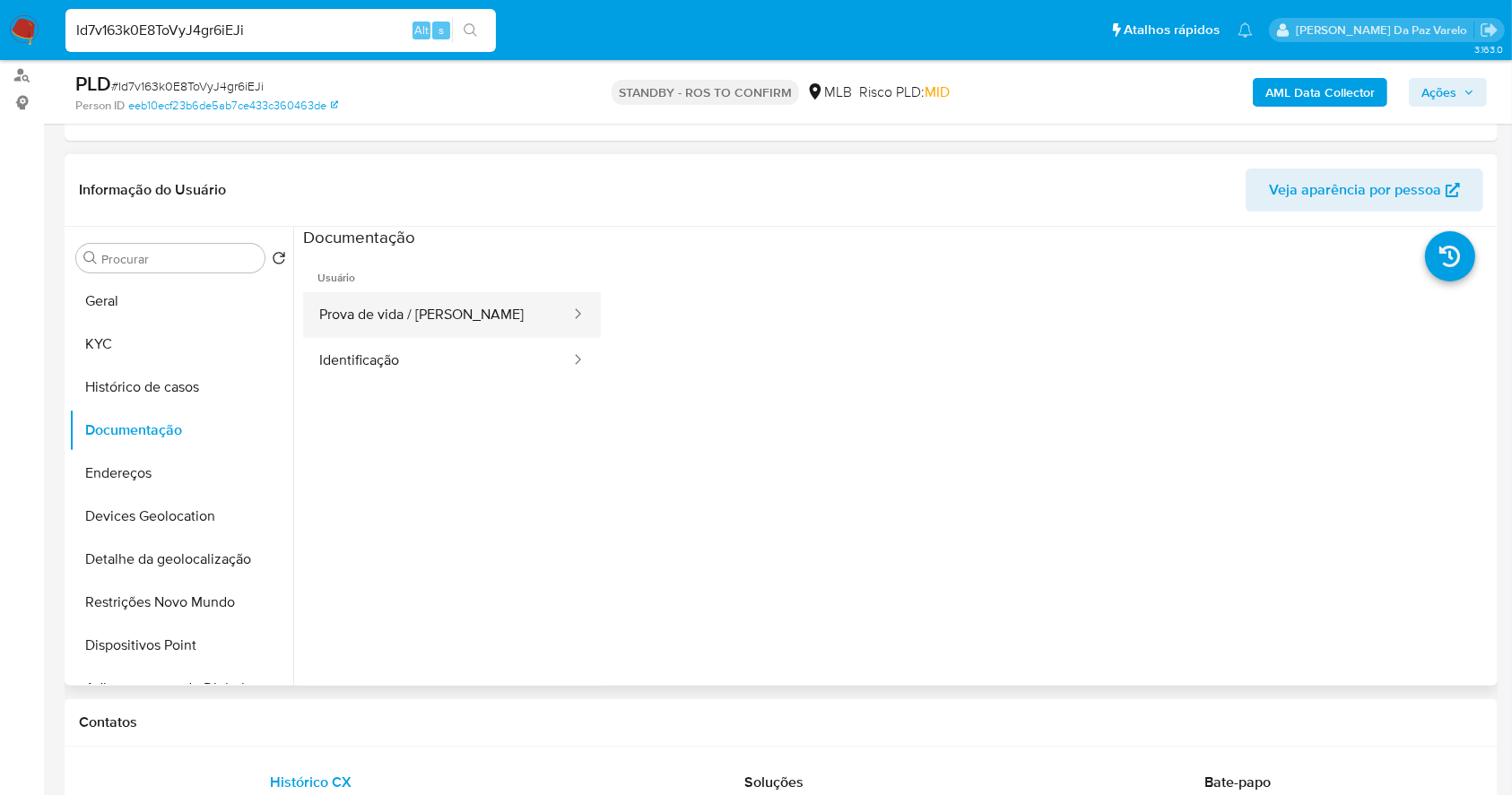
click at [412, 326] on button "Prova de vida / [PERSON_NAME]" at bounding box center [437, 315] width 269 height 46
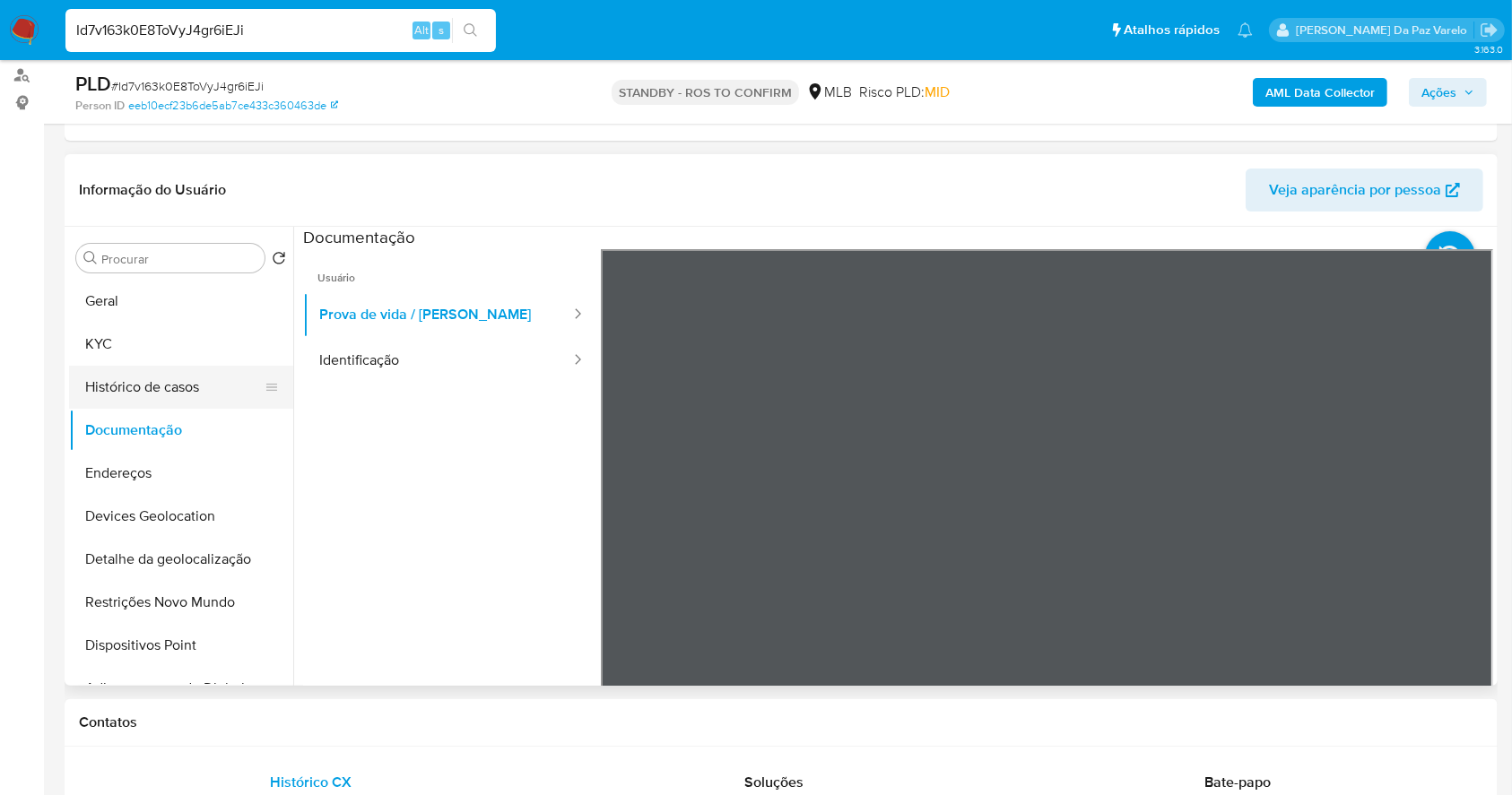
click at [185, 386] on button "Histórico de casos" at bounding box center [174, 388] width 210 height 43
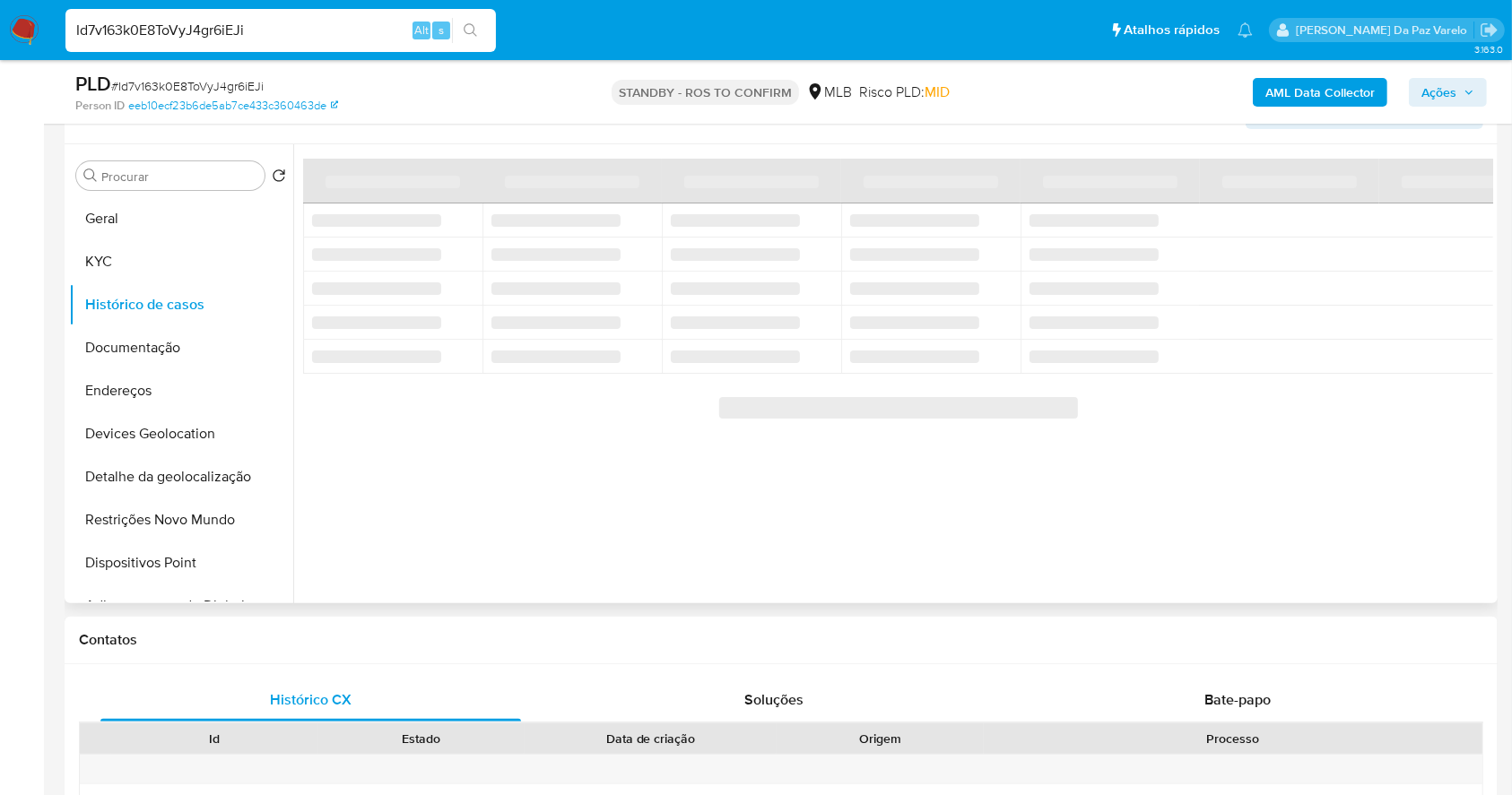
scroll to position [359, 0]
